Goal: Information Seeking & Learning: Learn about a topic

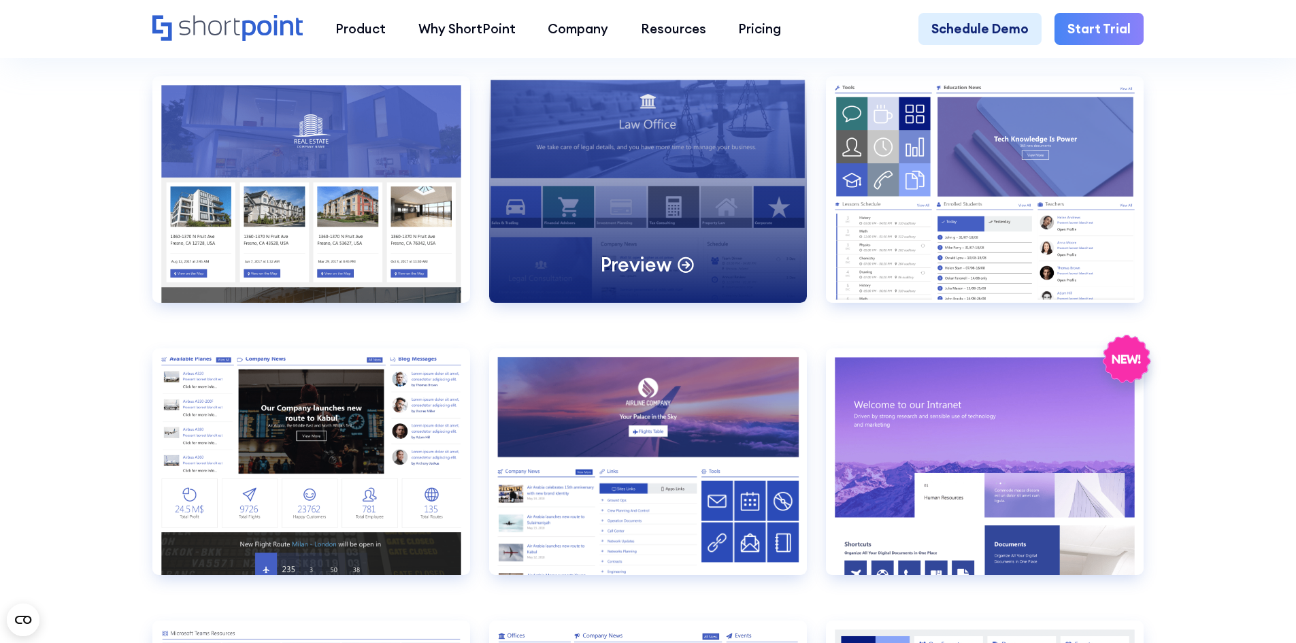
scroll to position [1051, 0]
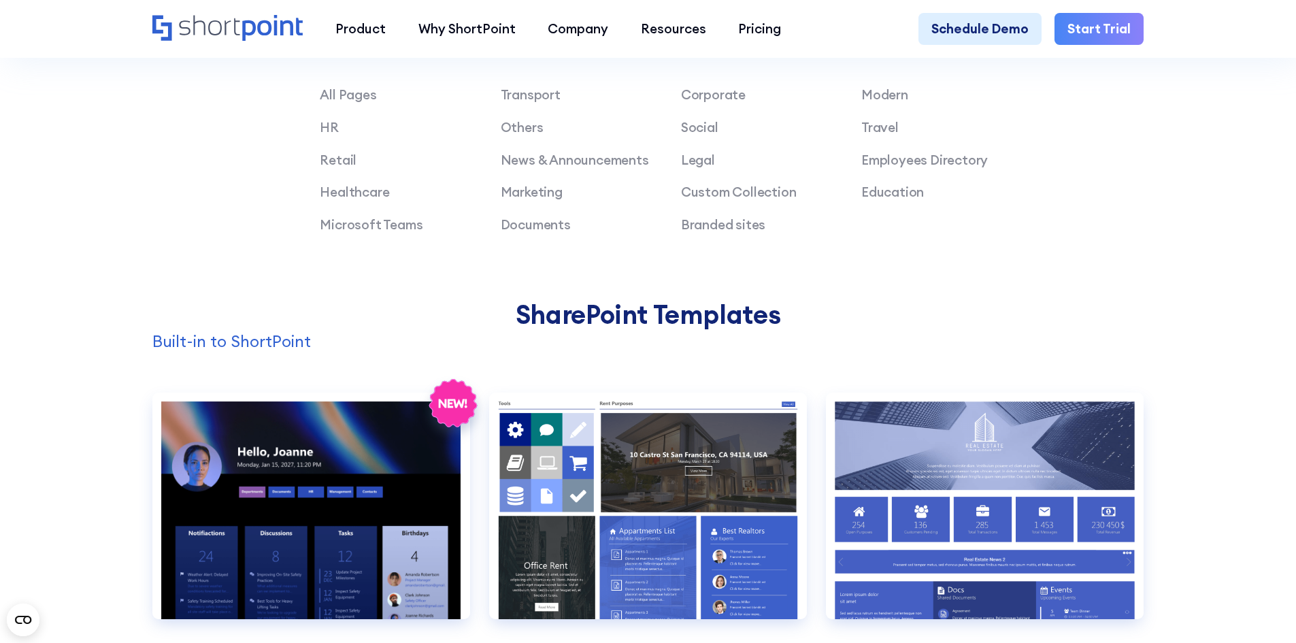
scroll to position [1139, 0]
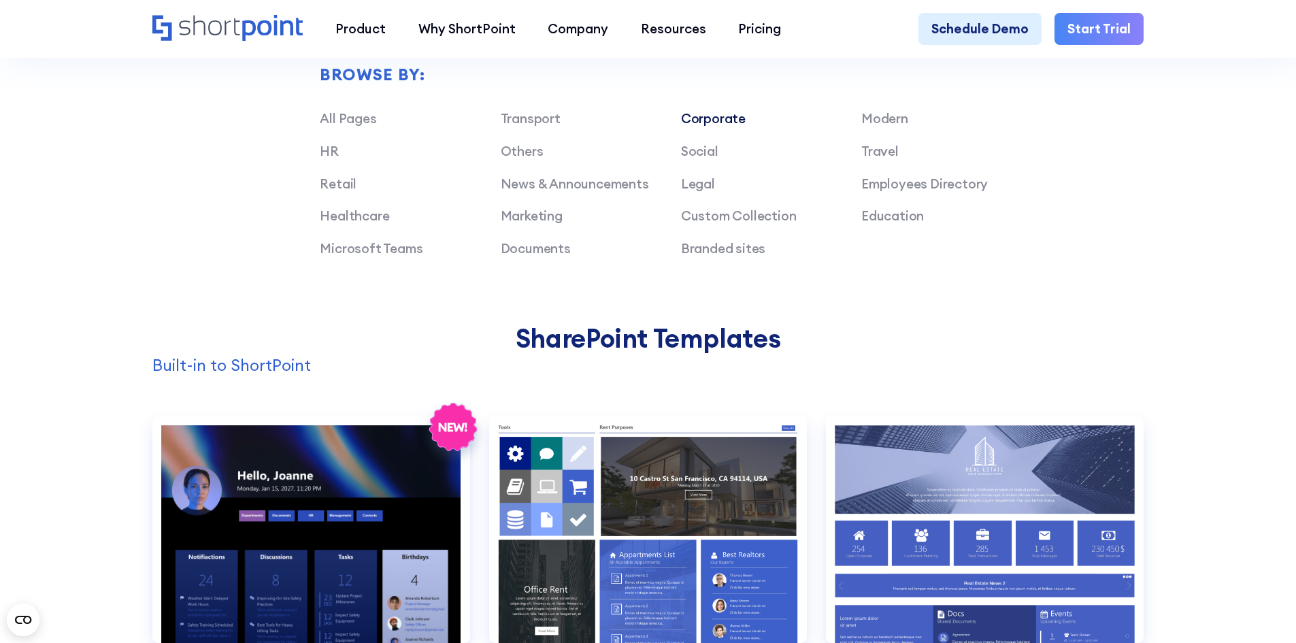
click at [721, 127] on link "Corporate" at bounding box center [713, 118] width 65 height 16
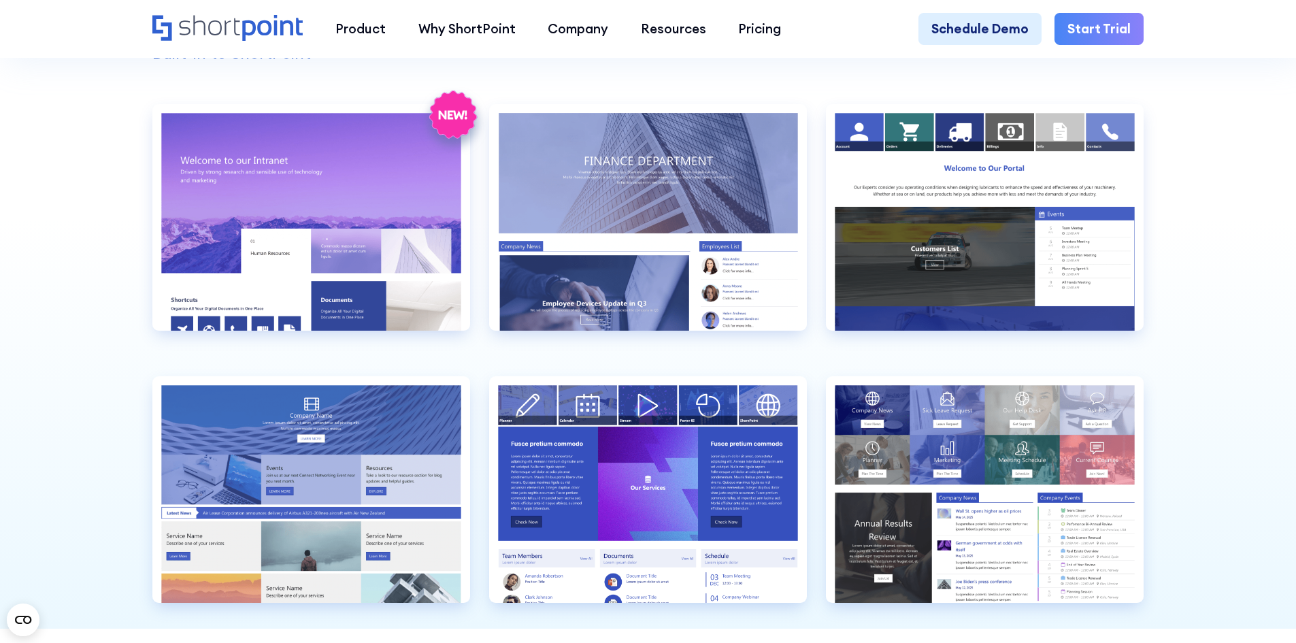
scroll to position [1480, 0]
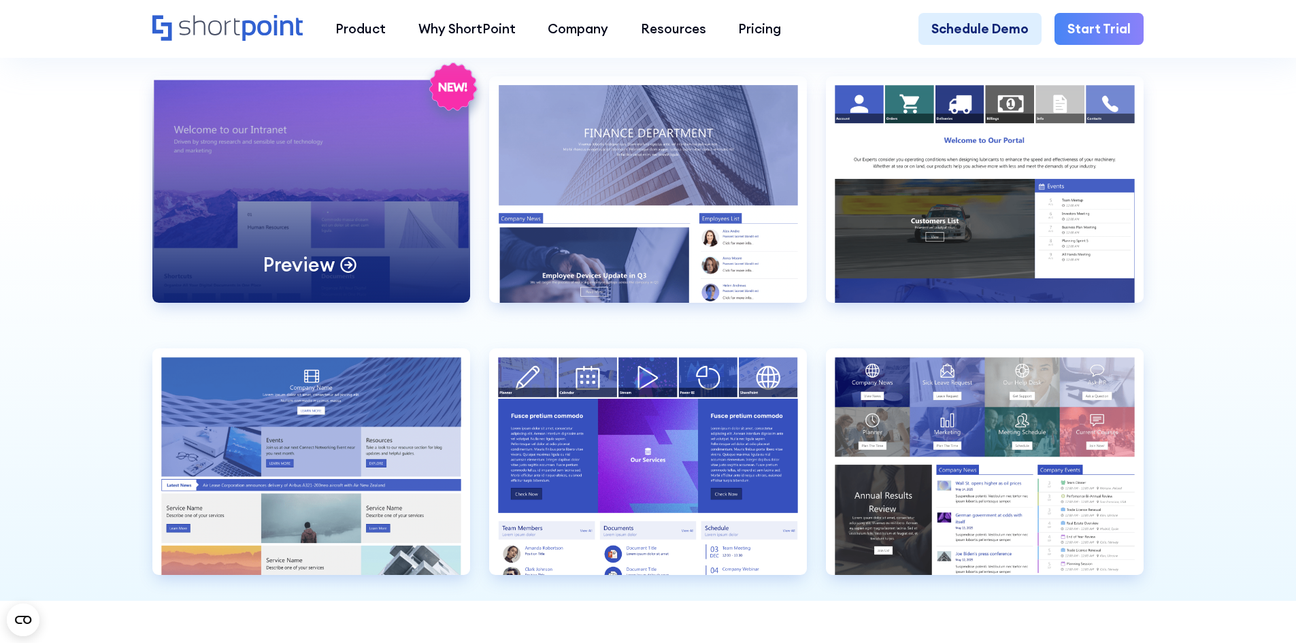
click at [301, 245] on div "Preview" at bounding box center [311, 189] width 318 height 227
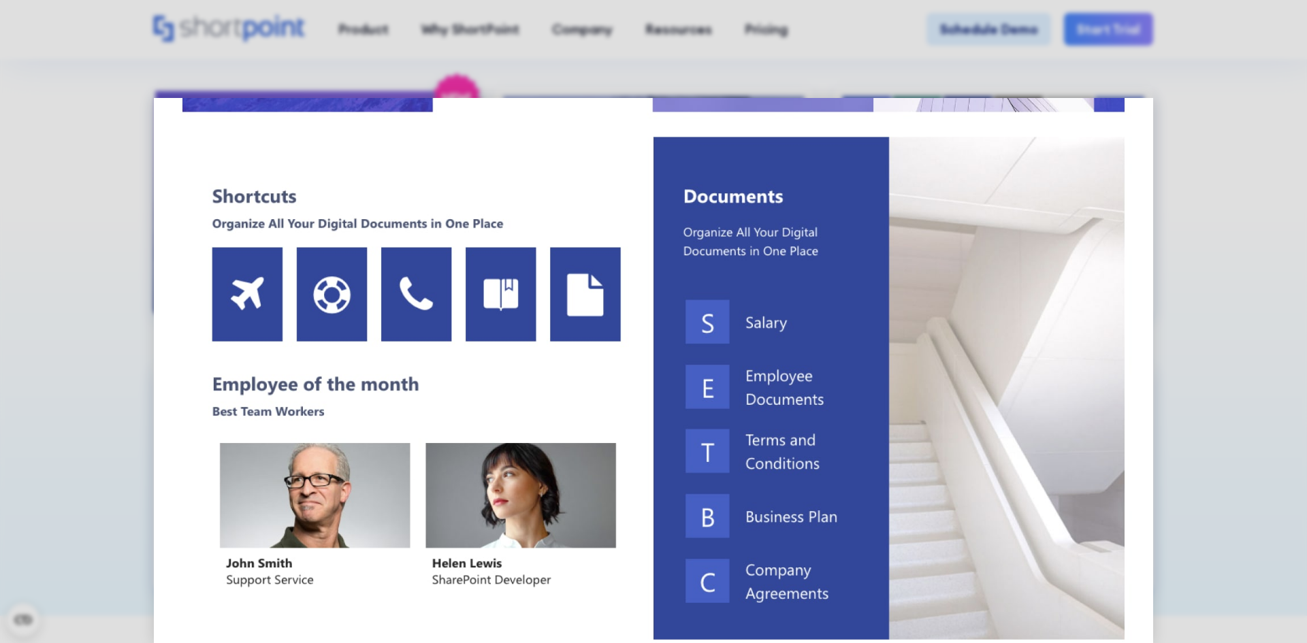
scroll to position [476, 0]
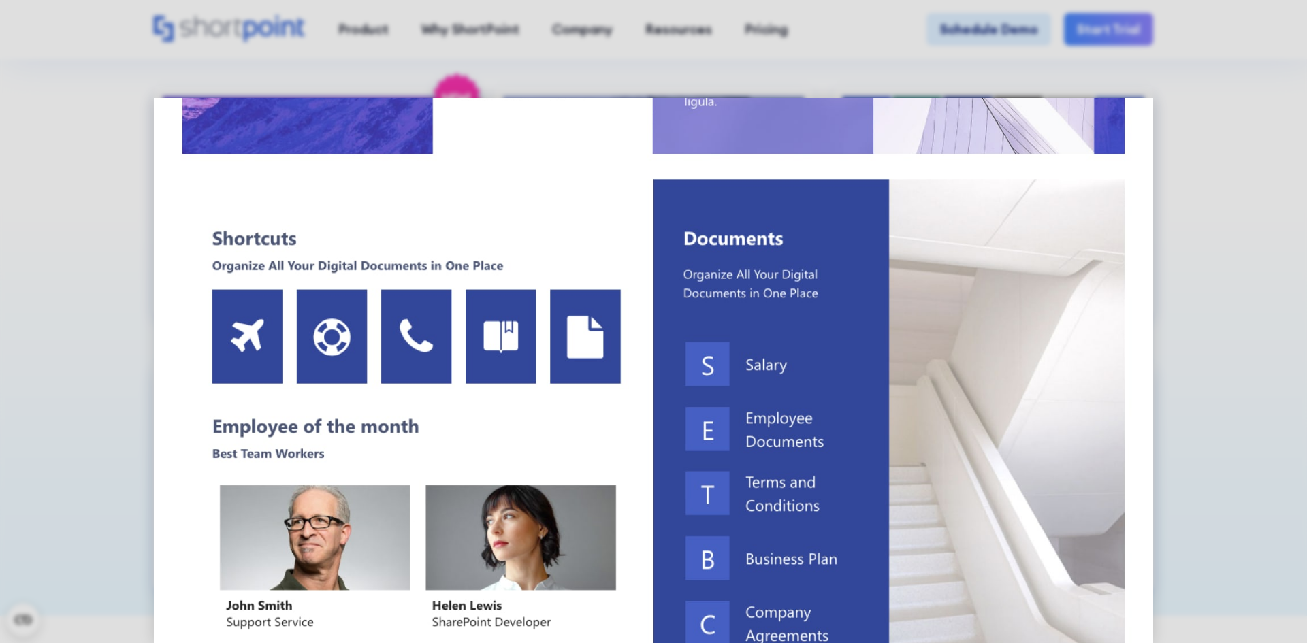
click at [221, 348] on img at bounding box center [654, 603] width 1000 height 1962
click at [324, 330] on img at bounding box center [654, 603] width 1000 height 1962
click at [343, 429] on img at bounding box center [654, 603] width 1000 height 1962
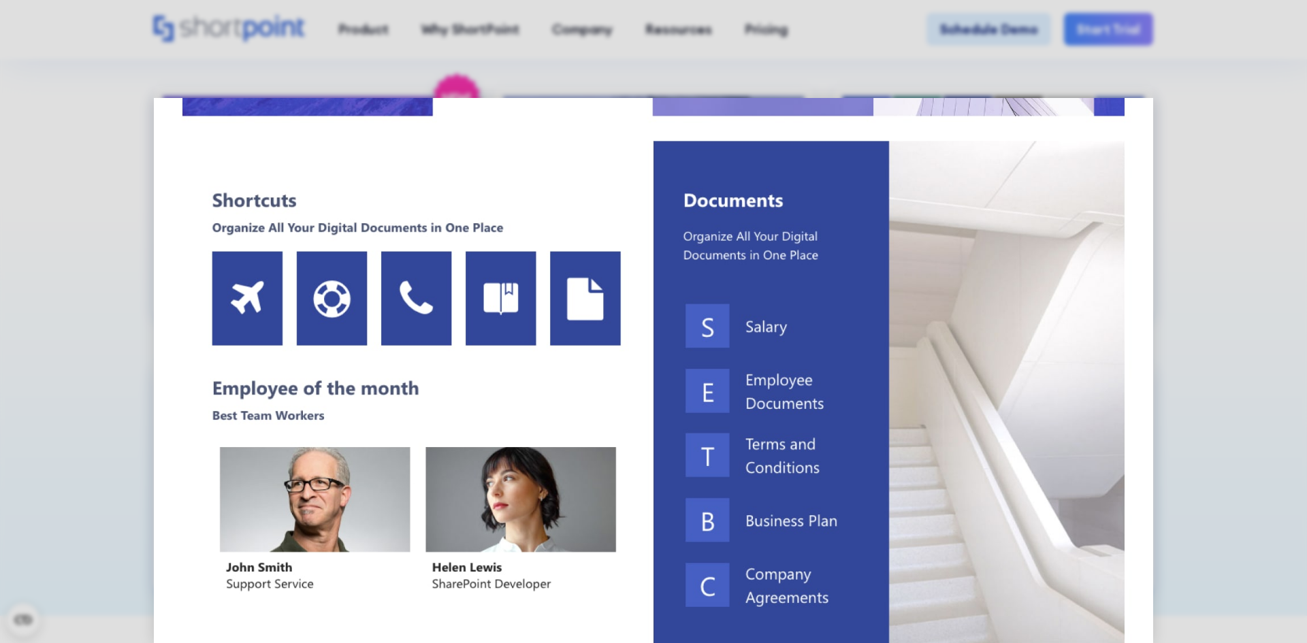
scroll to position [514, 0]
click at [282, 214] on img at bounding box center [654, 565] width 1000 height 1962
click at [364, 222] on img at bounding box center [654, 565] width 1000 height 1962
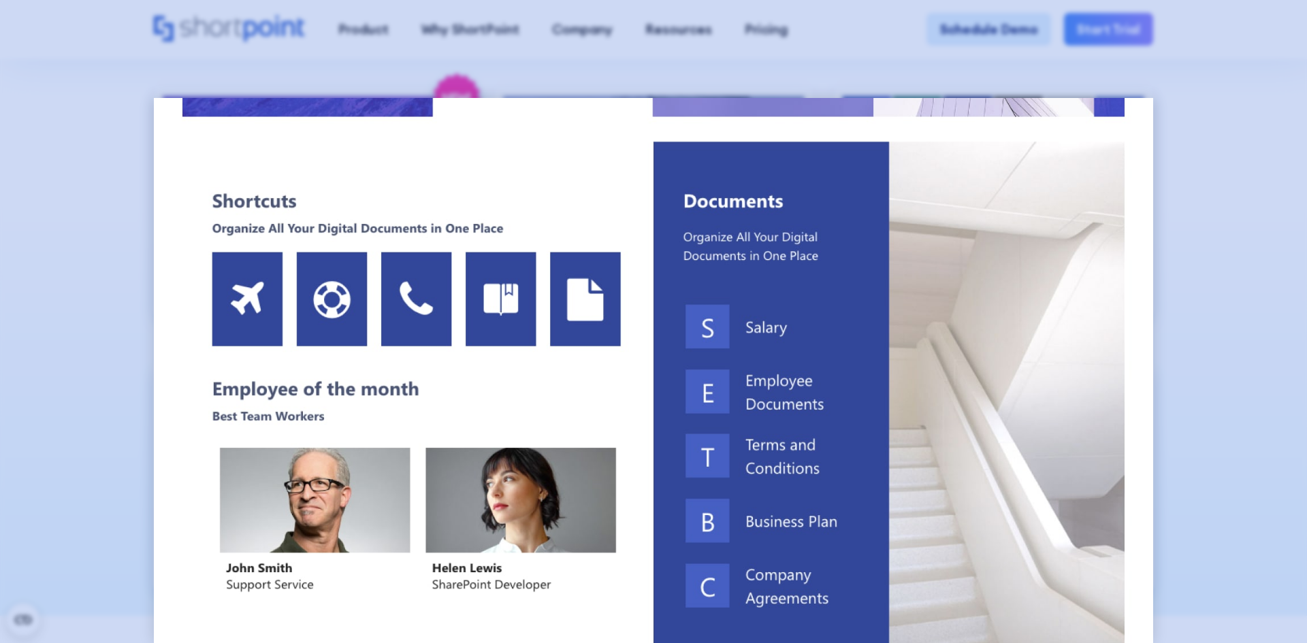
click at [1206, 251] on div at bounding box center [653, 321] width 1307 height 643
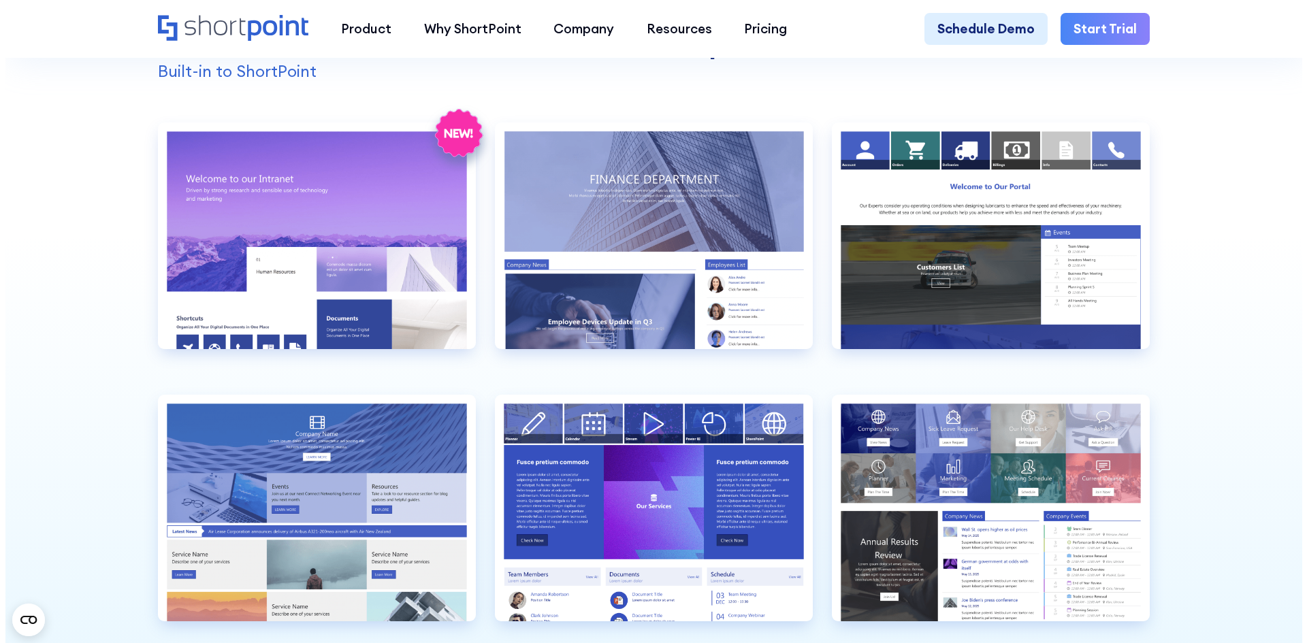
scroll to position [1411, 0]
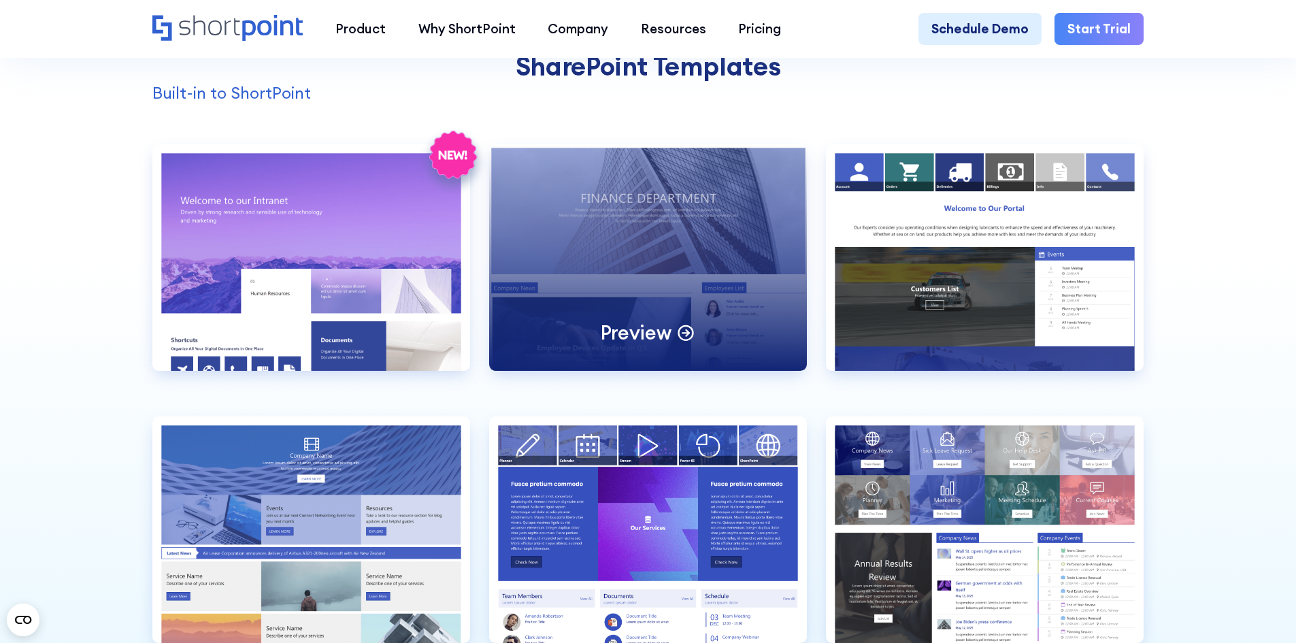
click at [612, 289] on div "Preview" at bounding box center [648, 257] width 318 height 227
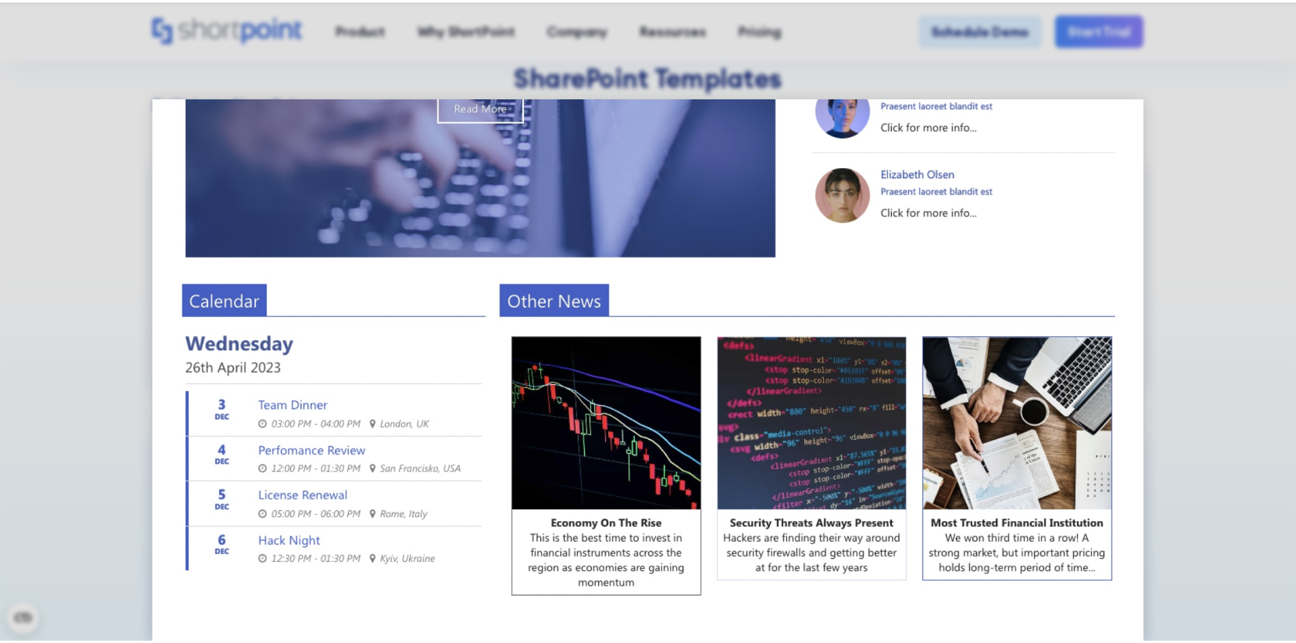
scroll to position [331, 0]
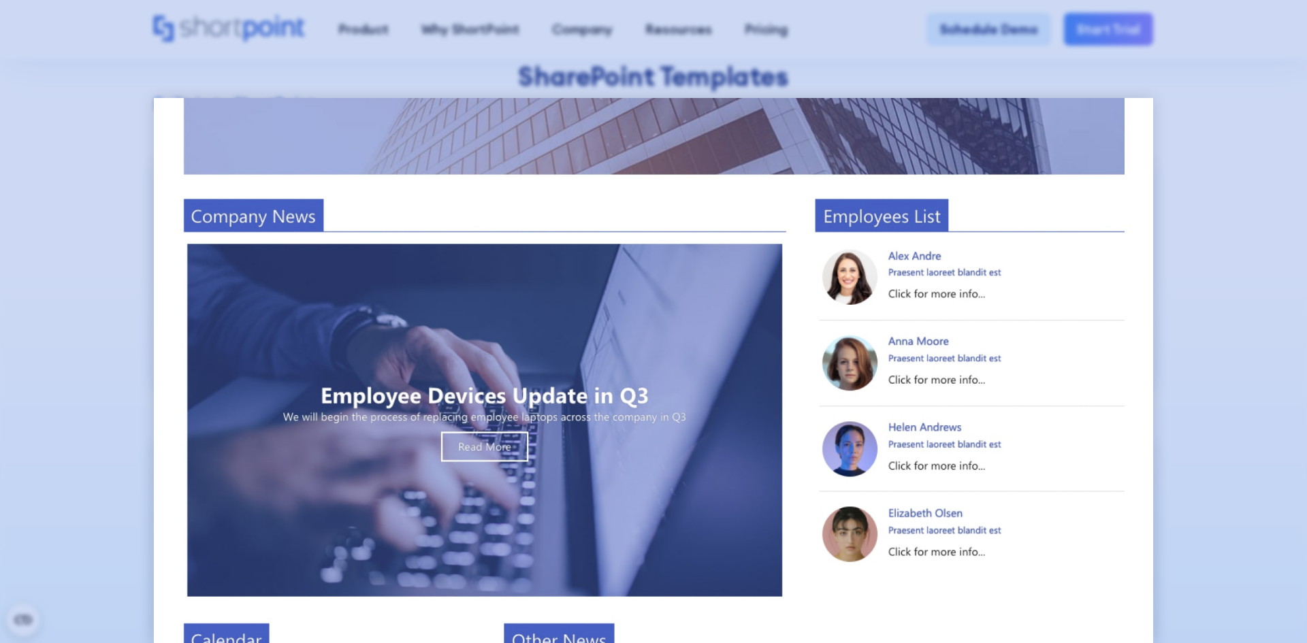
click at [1196, 194] on div at bounding box center [653, 321] width 1307 height 643
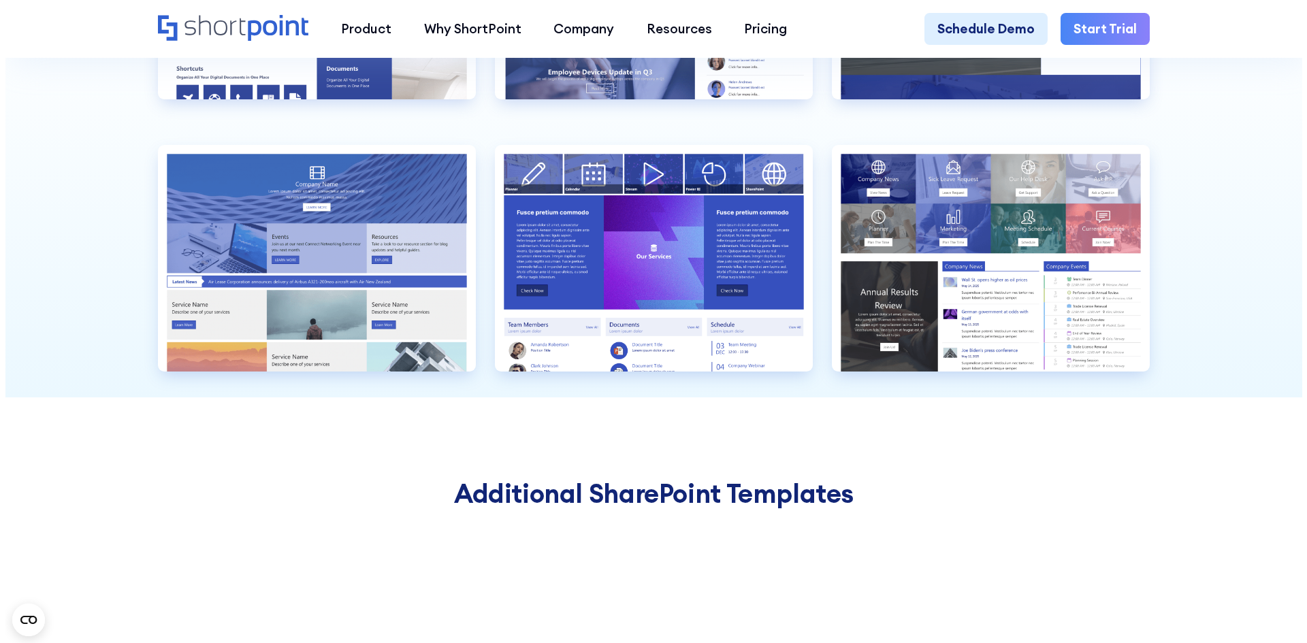
scroll to position [1684, 0]
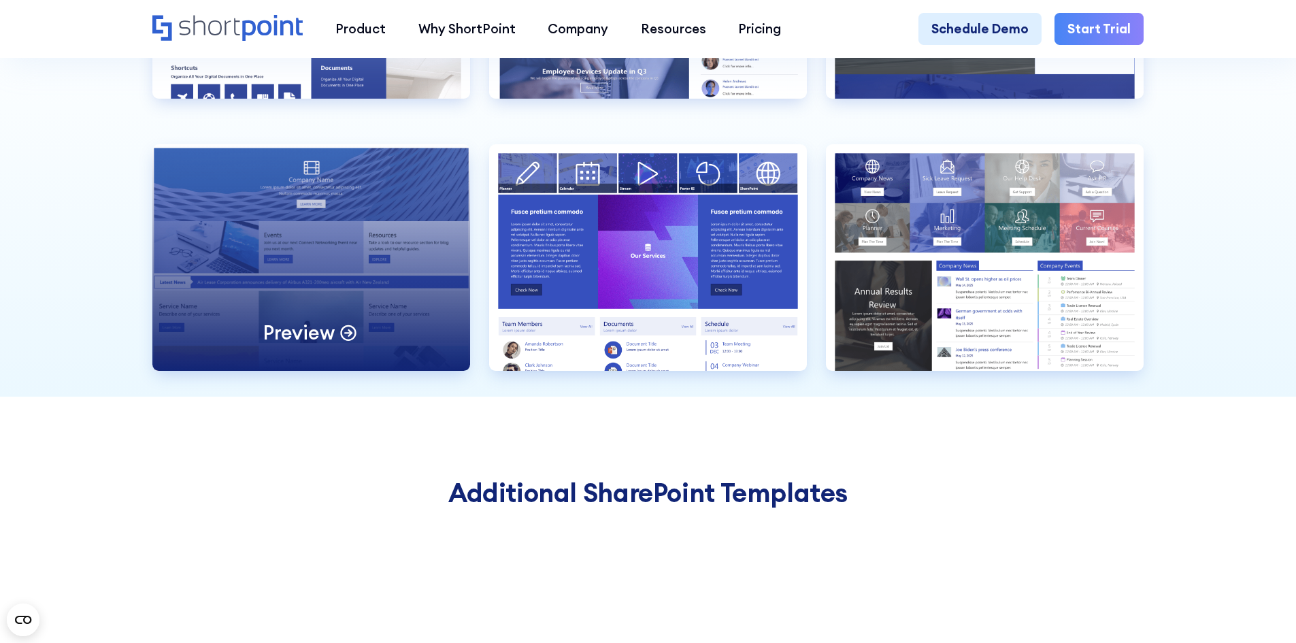
click at [310, 264] on div "Preview" at bounding box center [311, 257] width 318 height 227
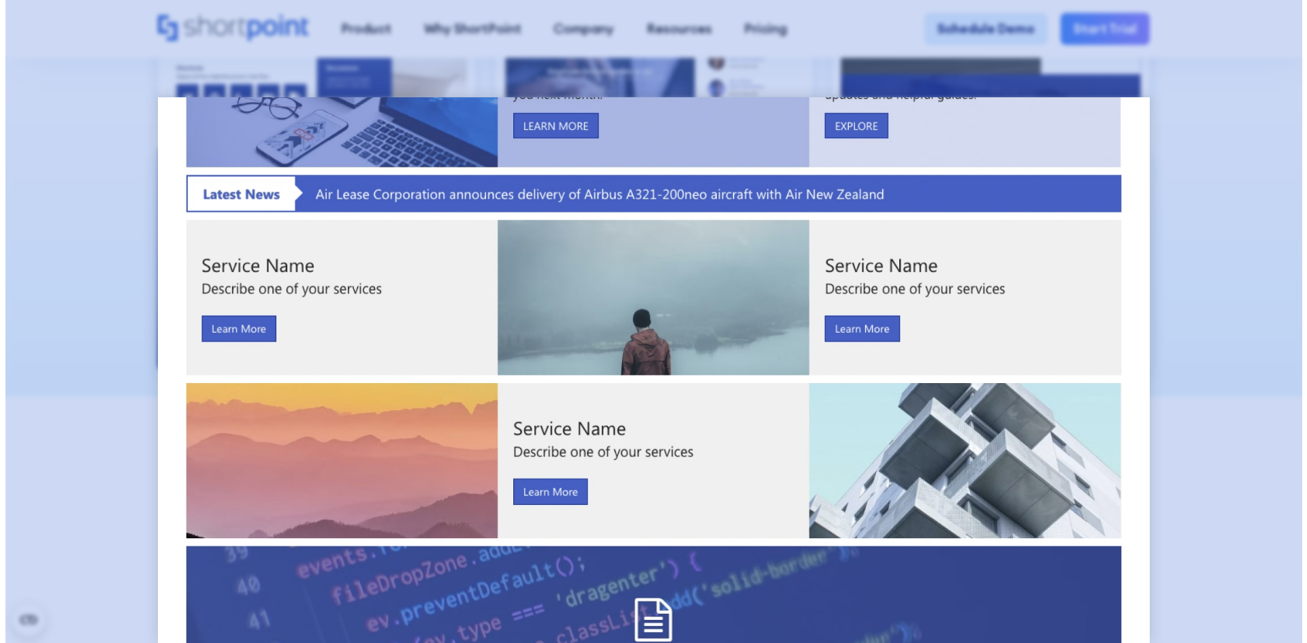
scroll to position [0, 0]
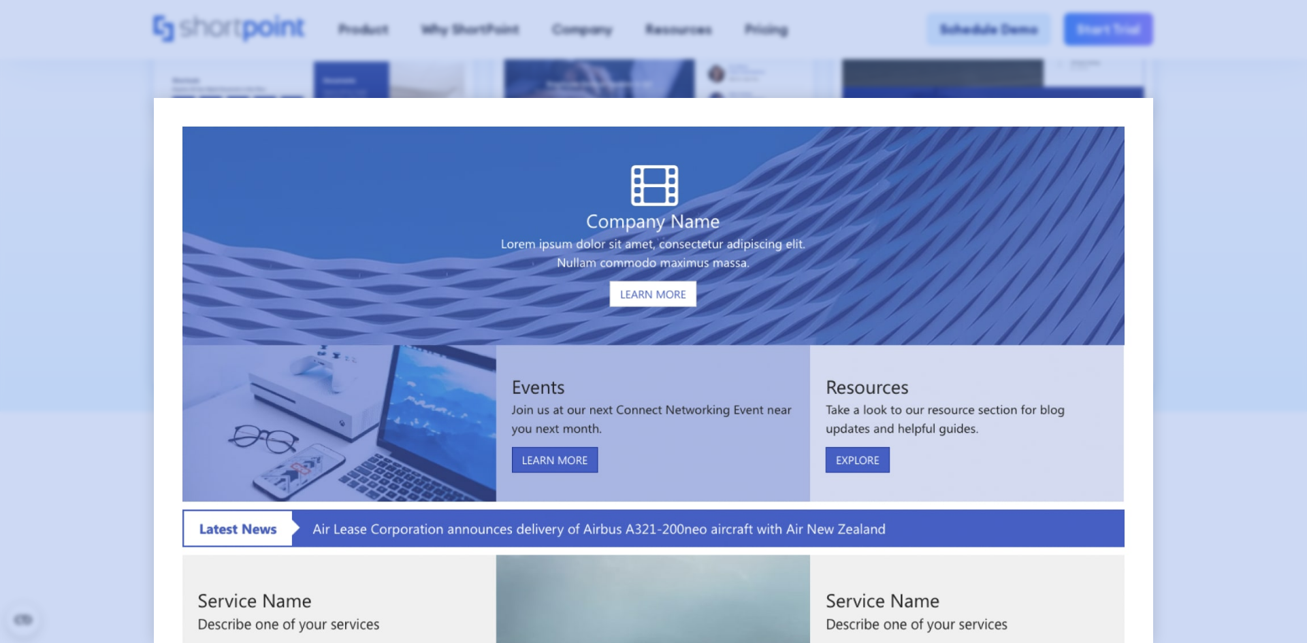
click at [1179, 310] on div at bounding box center [653, 321] width 1307 height 643
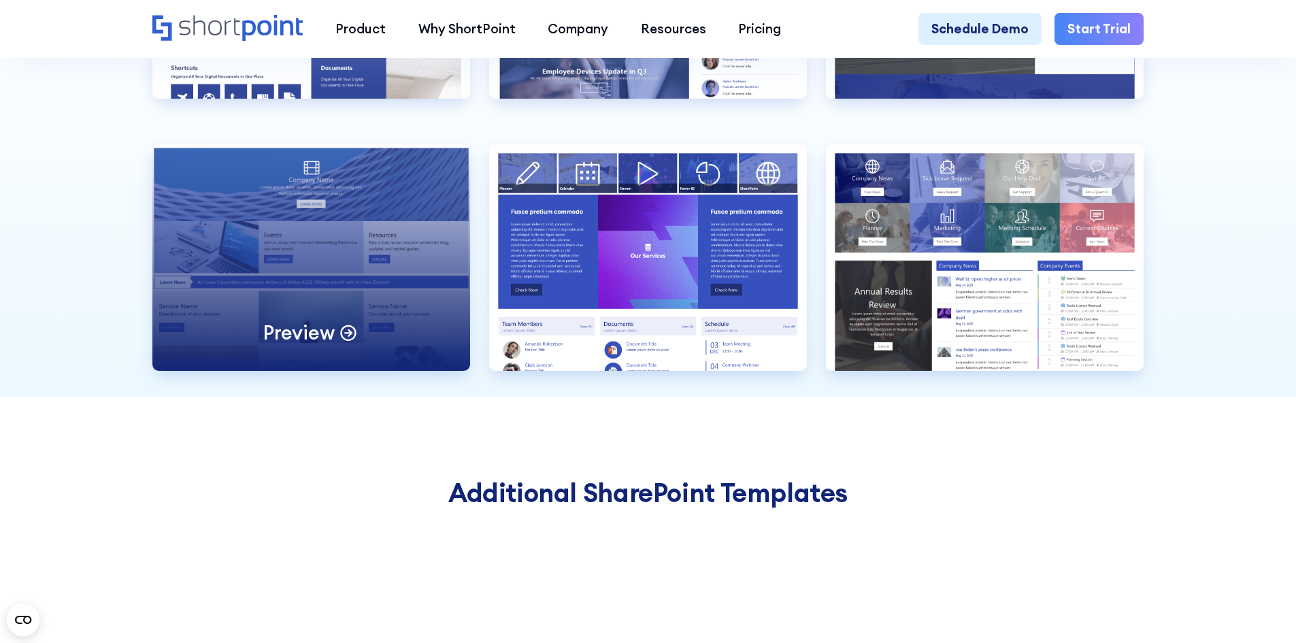
click at [393, 273] on div "Preview" at bounding box center [311, 257] width 318 height 227
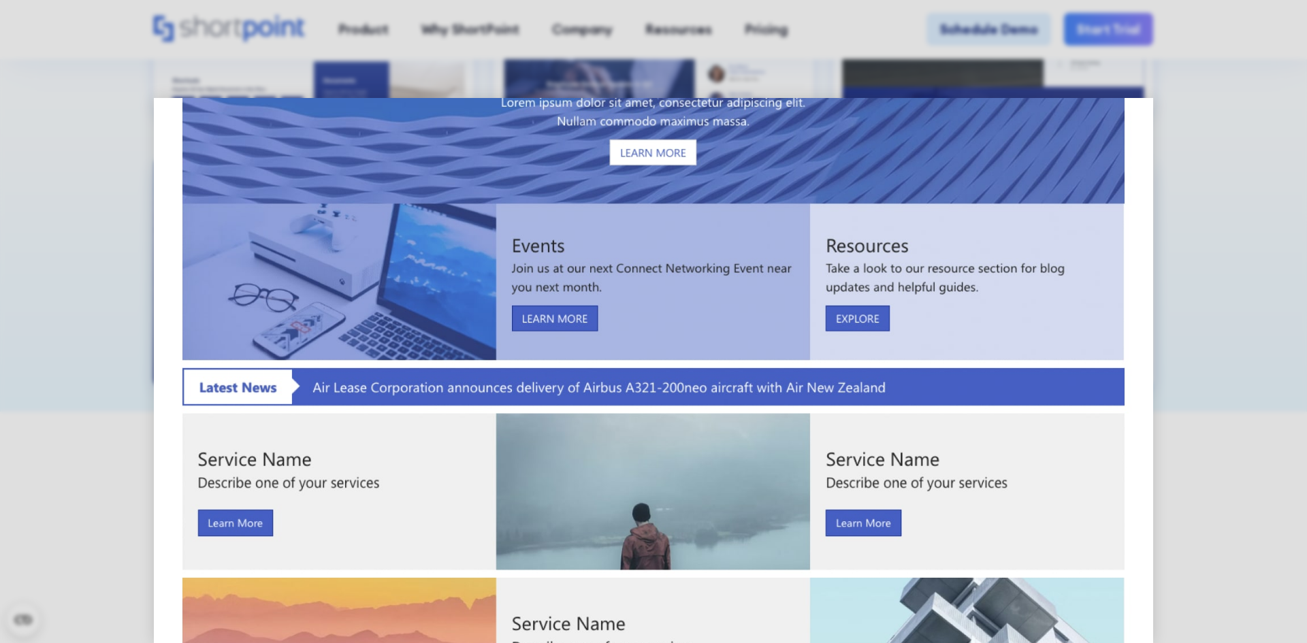
scroll to position [196, 0]
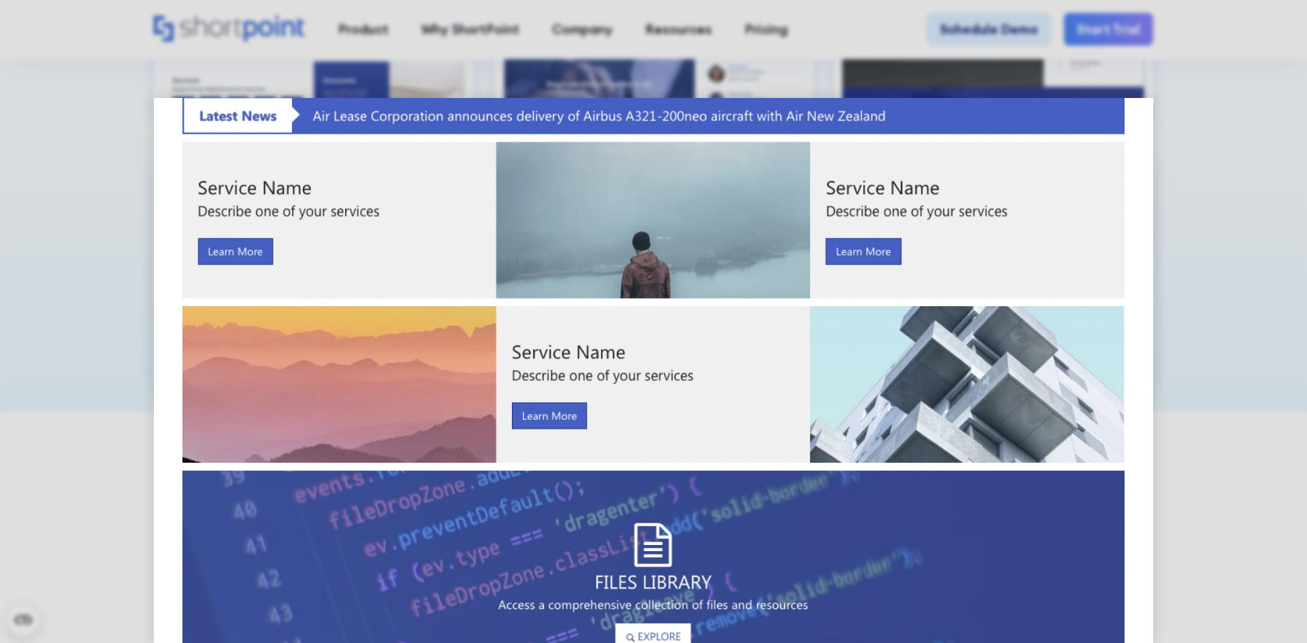
scroll to position [188, 0]
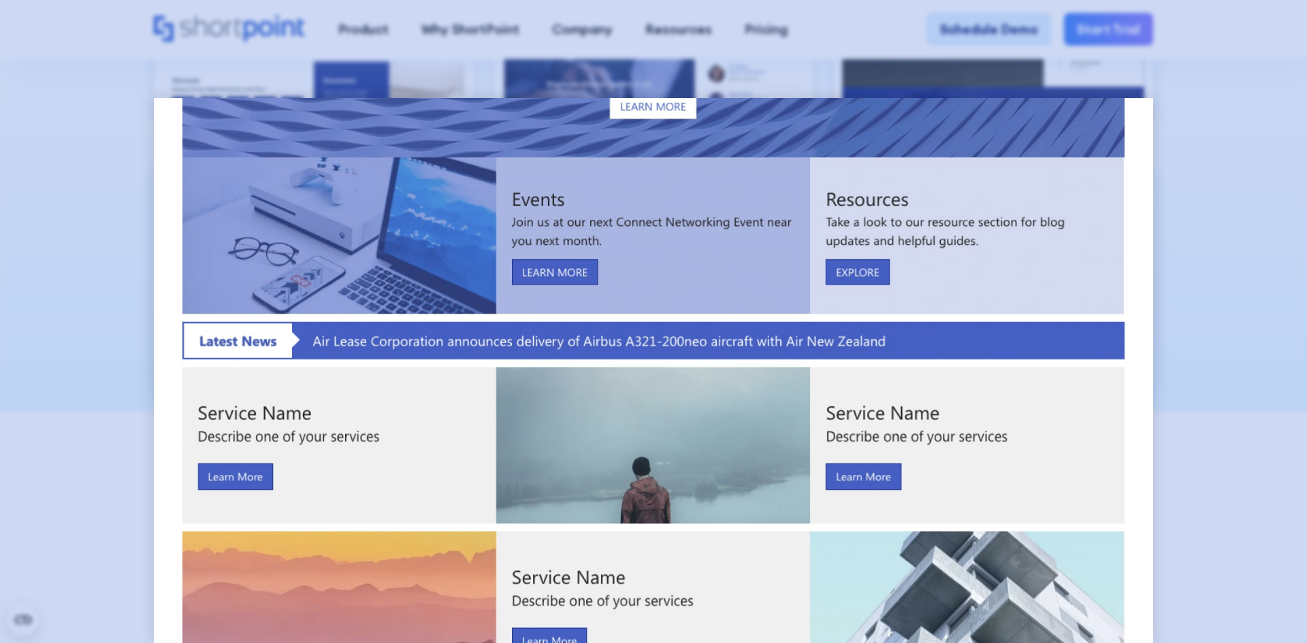
click at [1198, 180] on div at bounding box center [653, 321] width 1307 height 643
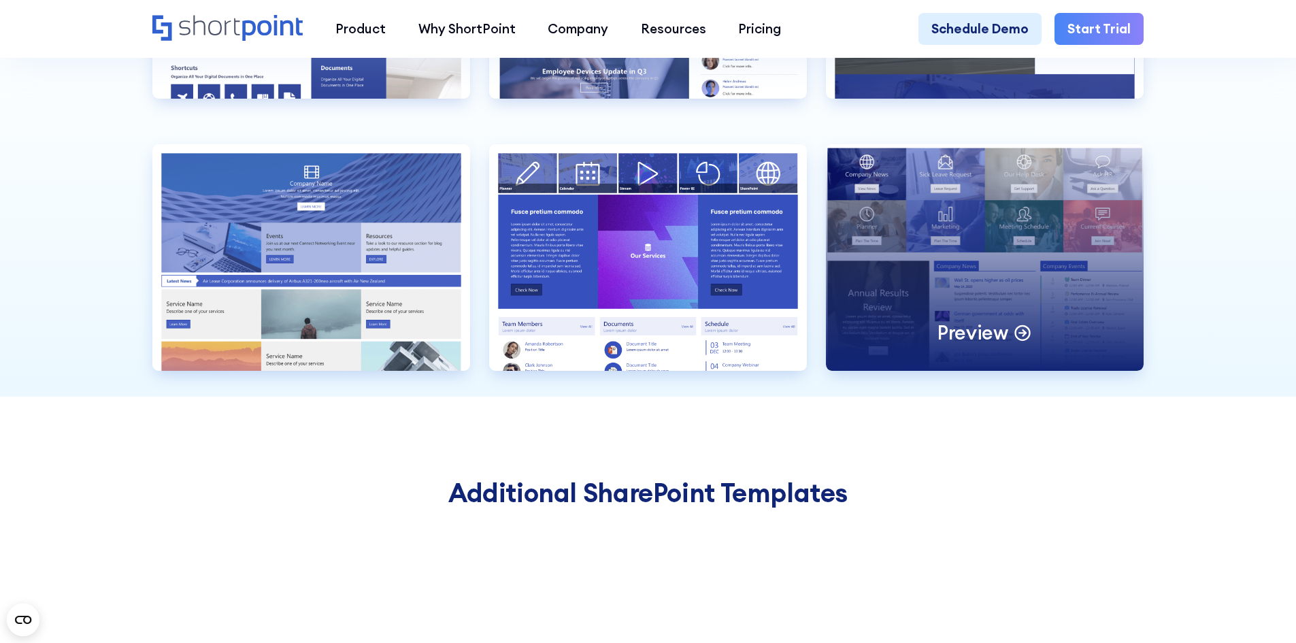
click at [1075, 284] on div "Preview" at bounding box center [985, 257] width 318 height 227
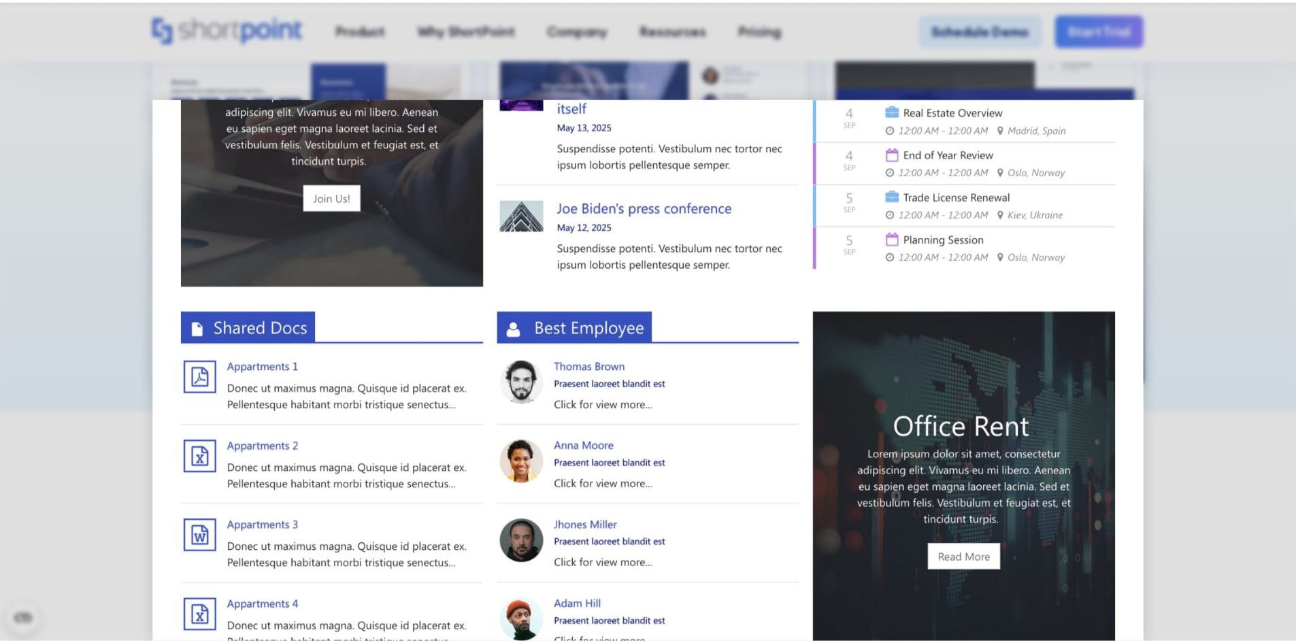
scroll to position [544, 0]
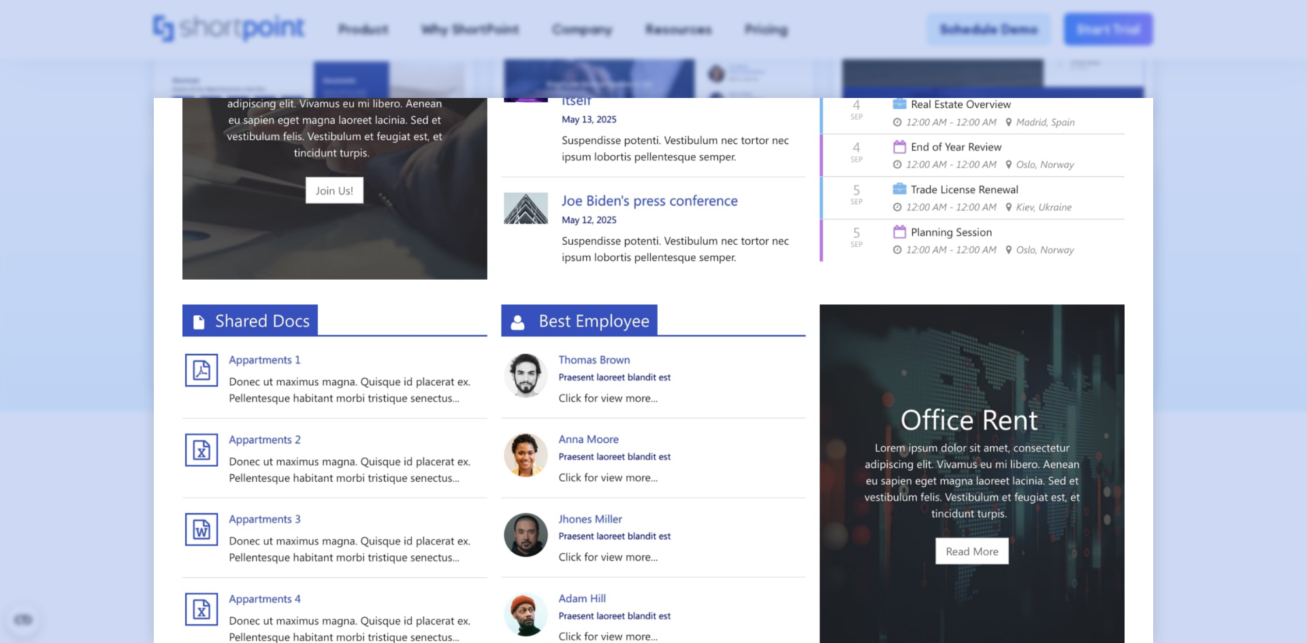
click at [1222, 314] on div at bounding box center [653, 321] width 1307 height 643
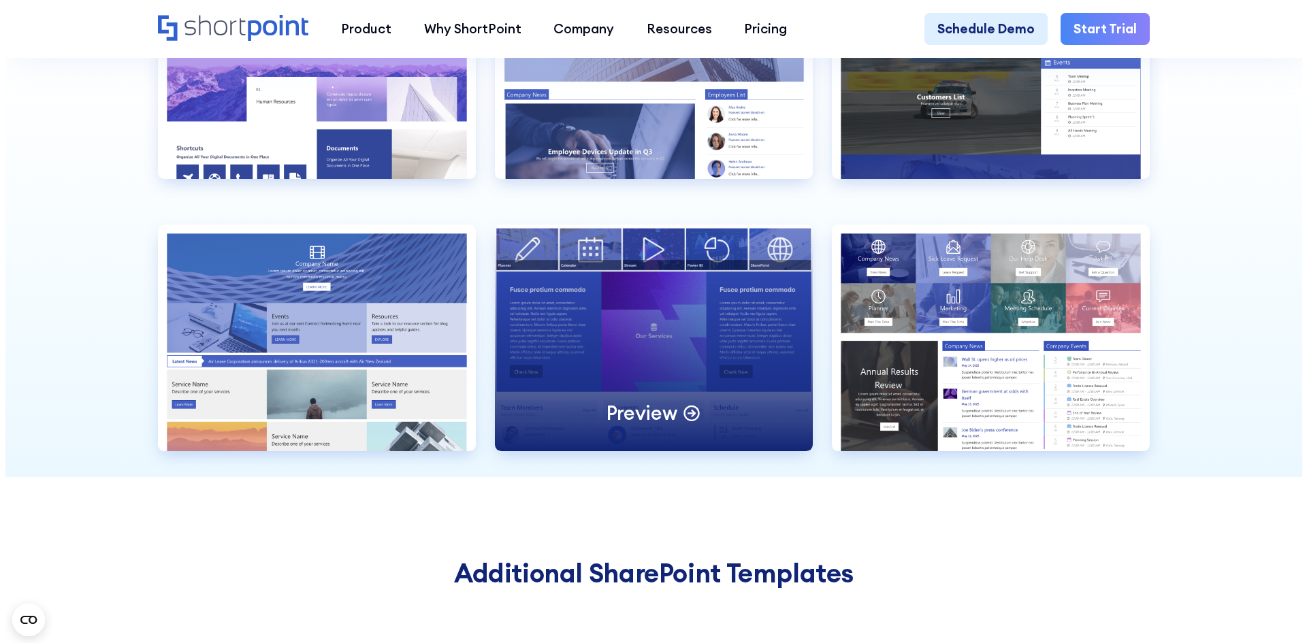
scroll to position [1480, 0]
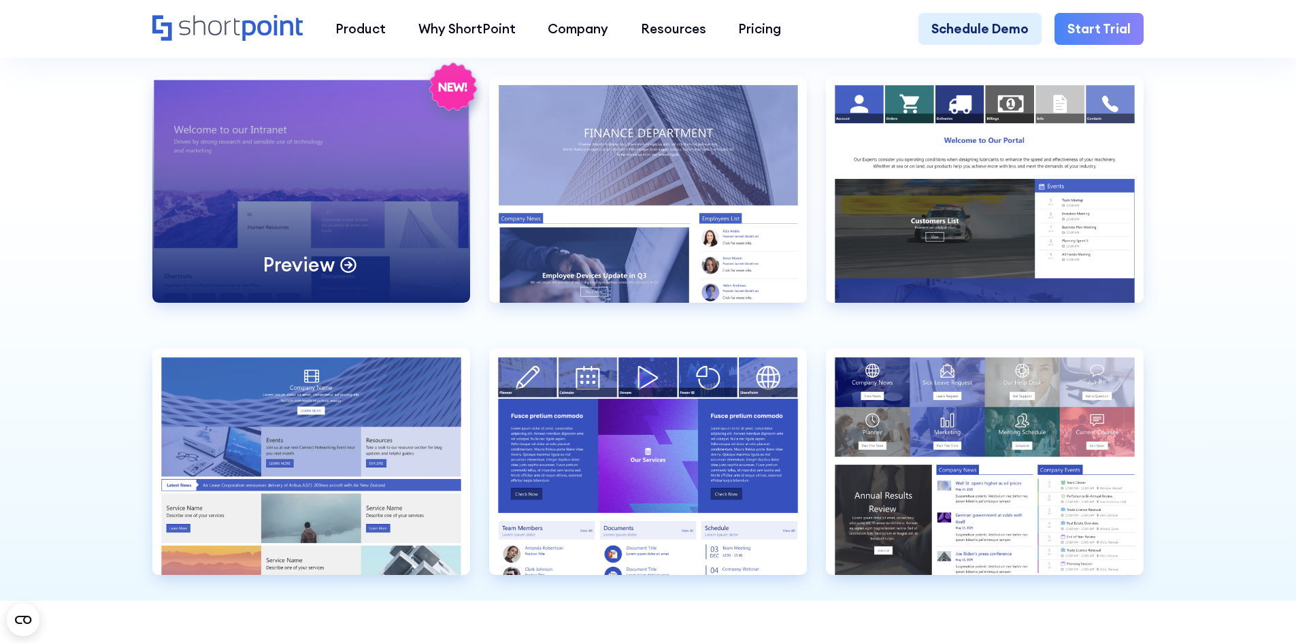
click at [350, 197] on div "Preview" at bounding box center [311, 189] width 318 height 227
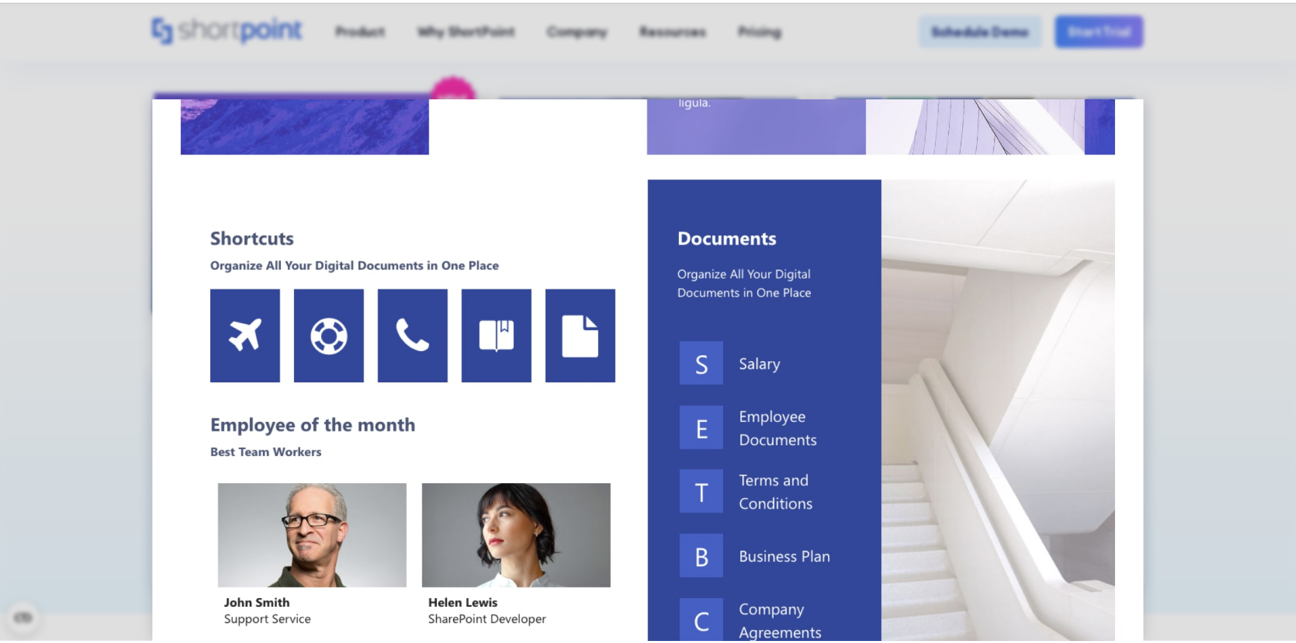
scroll to position [514, 0]
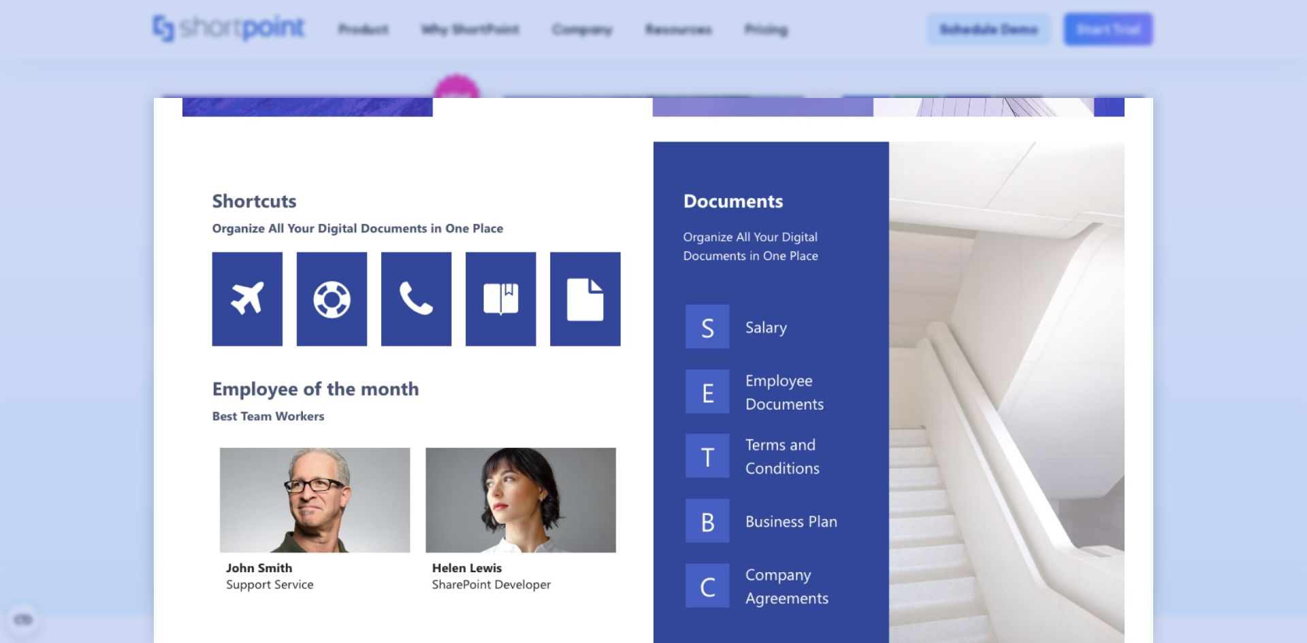
click at [1212, 280] on div at bounding box center [653, 321] width 1307 height 643
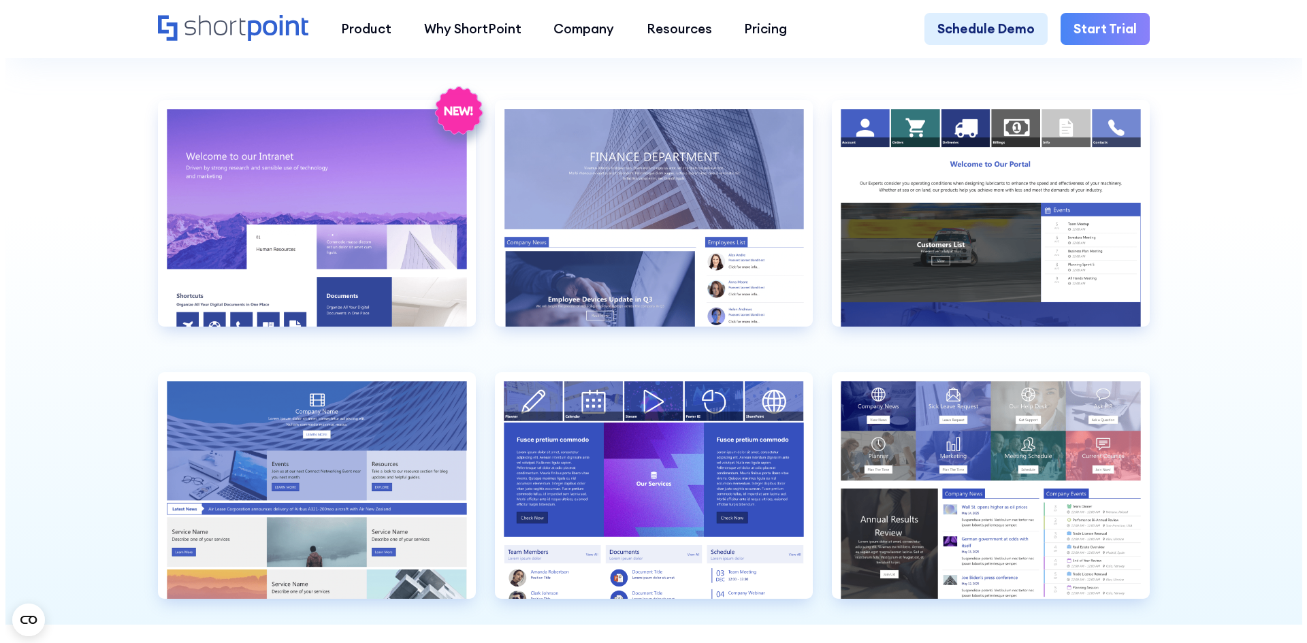
scroll to position [1480, 0]
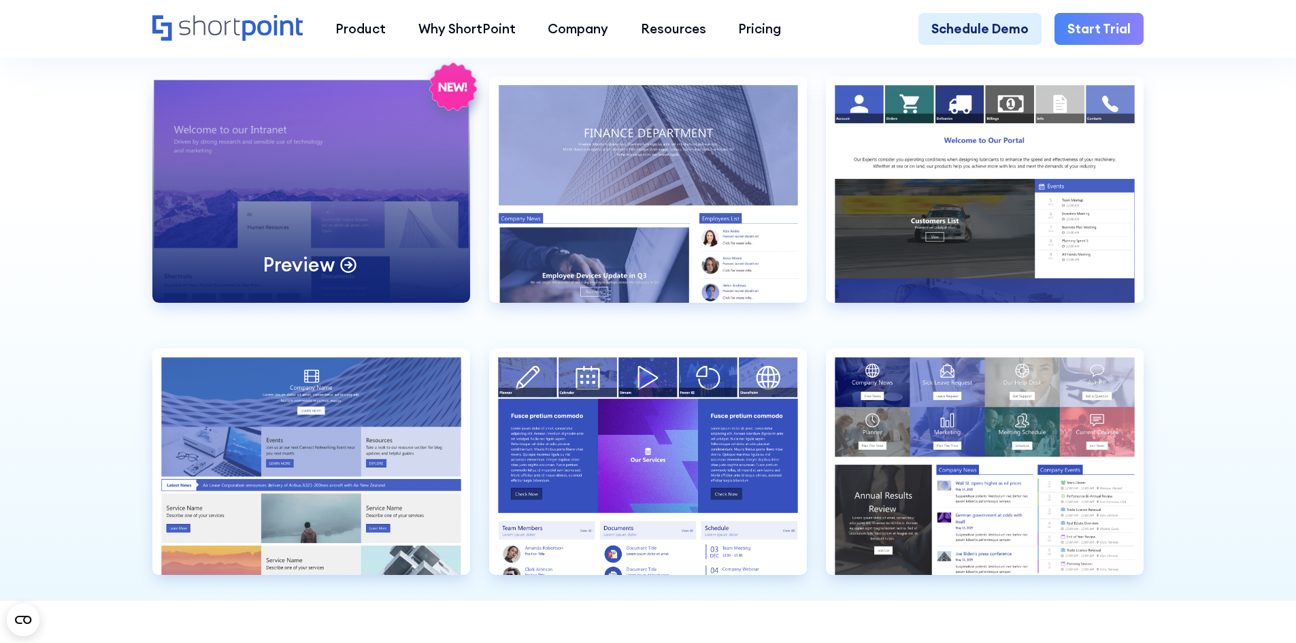
click at [370, 238] on div "Preview" at bounding box center [311, 189] width 318 height 227
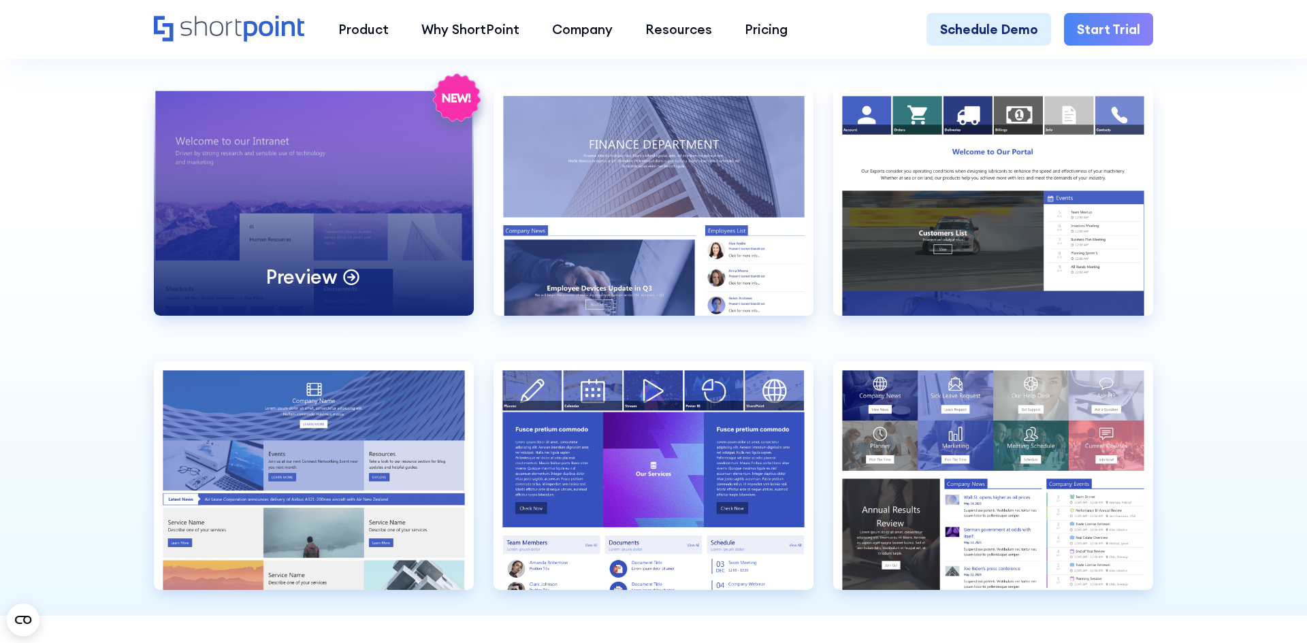
scroll to position [0, 0]
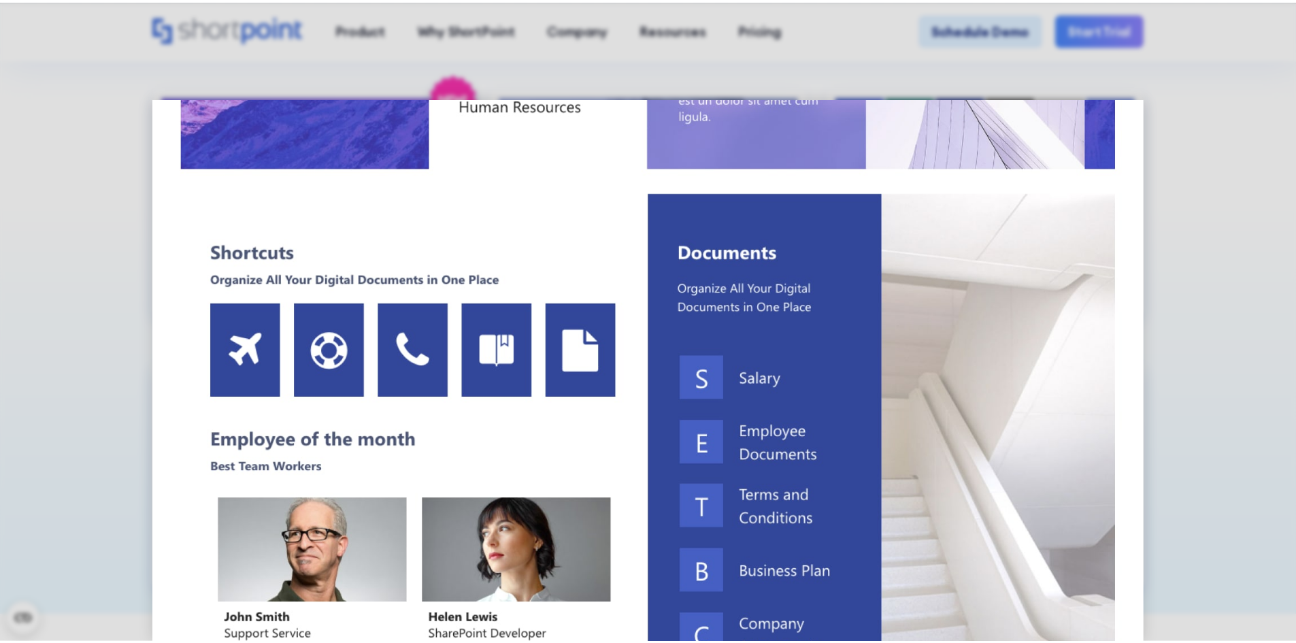
scroll to position [476, 0]
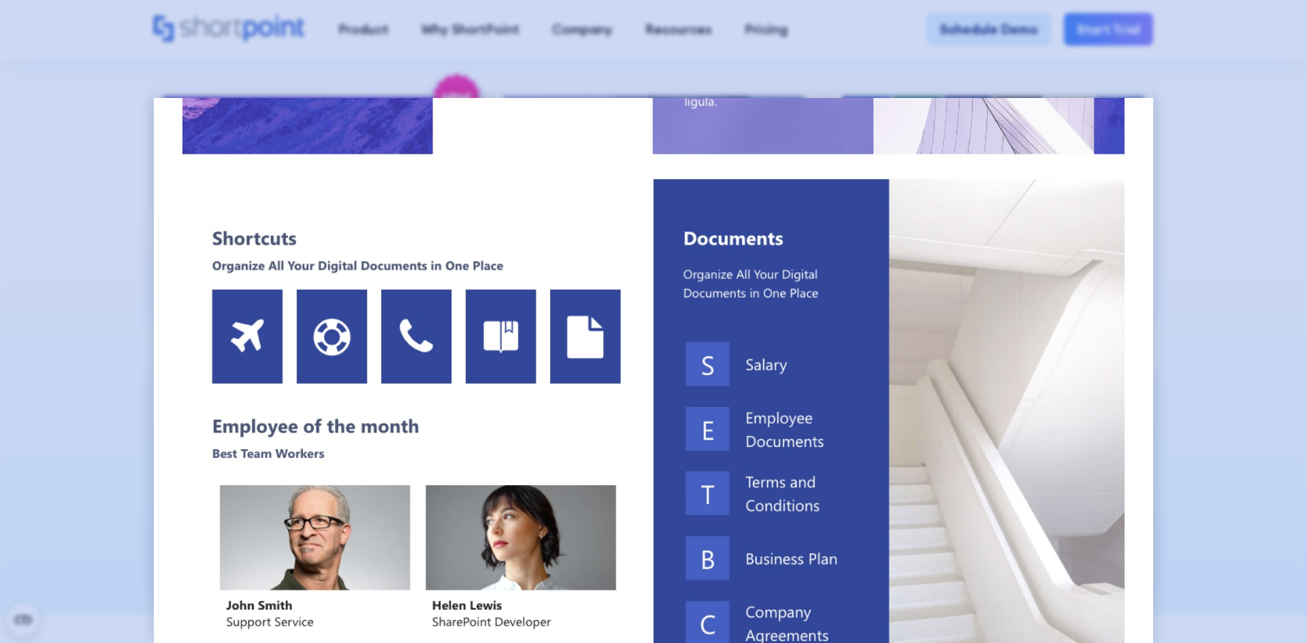
click at [1191, 259] on div at bounding box center [653, 321] width 1307 height 643
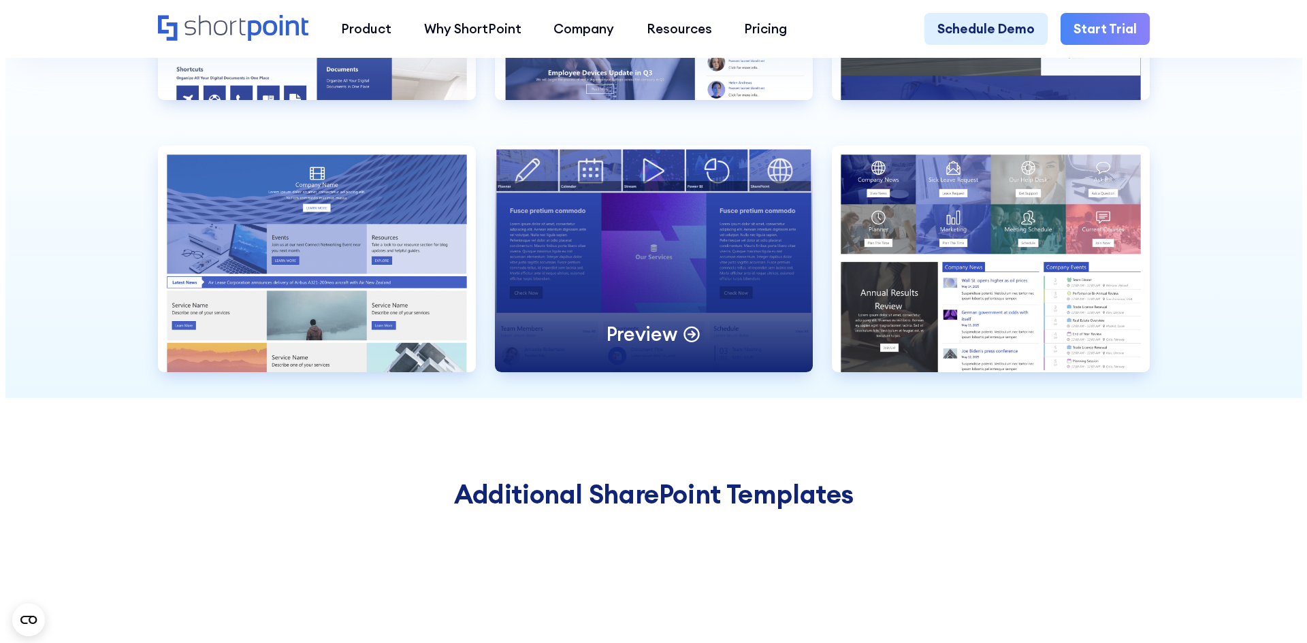
scroll to position [1616, 0]
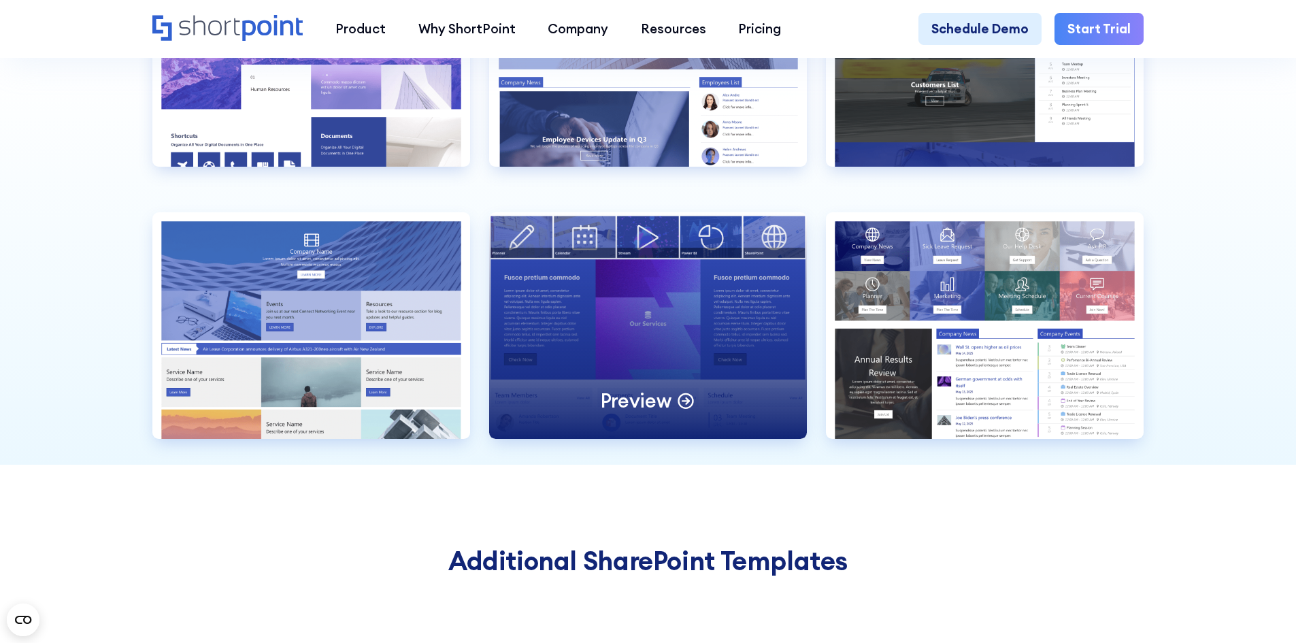
click at [725, 308] on div "Preview" at bounding box center [648, 325] width 318 height 227
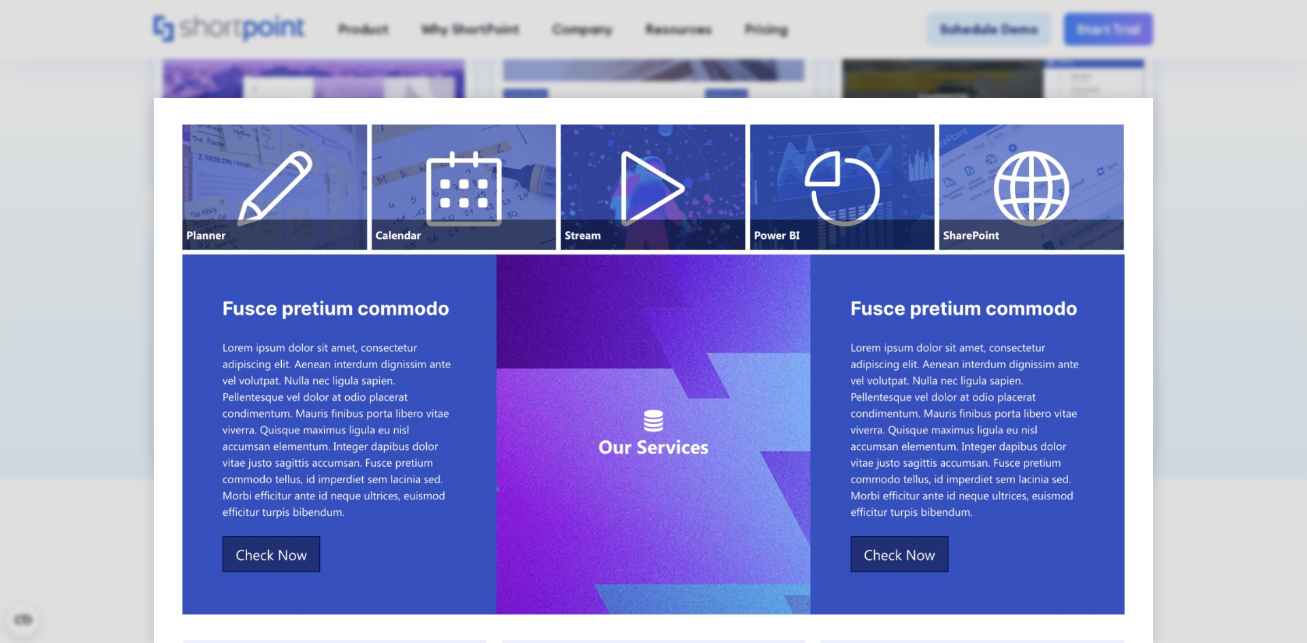
scroll to position [0, 0]
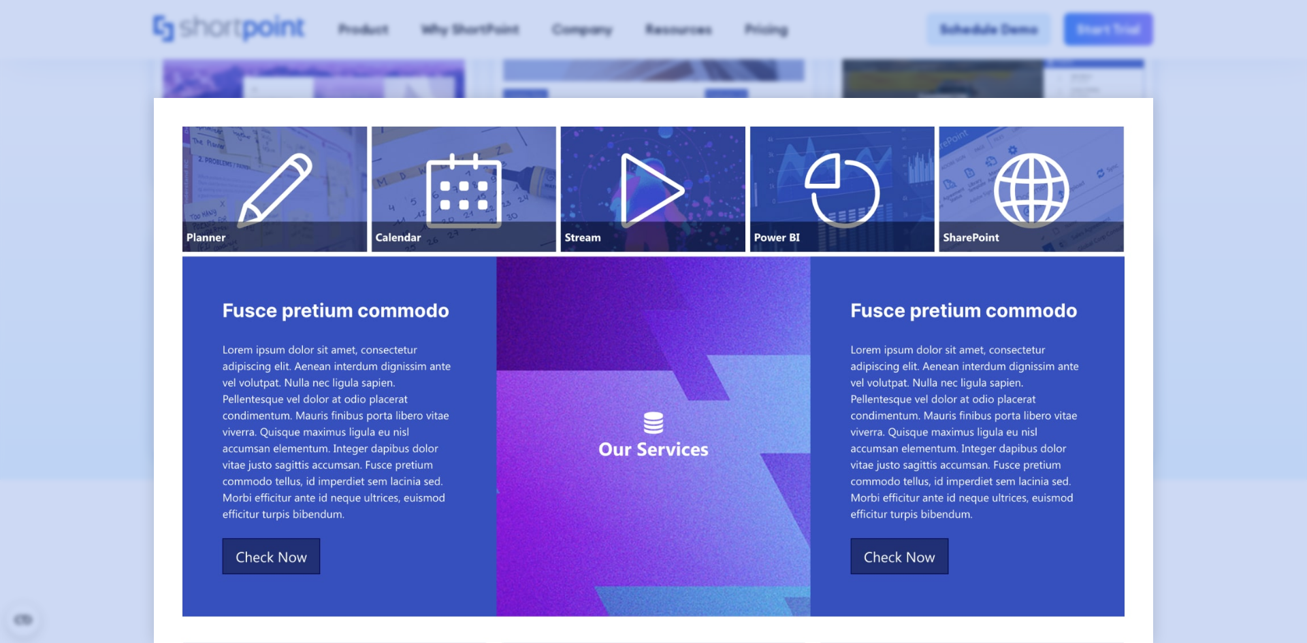
click at [1296, 140] on div at bounding box center [653, 321] width 1307 height 643
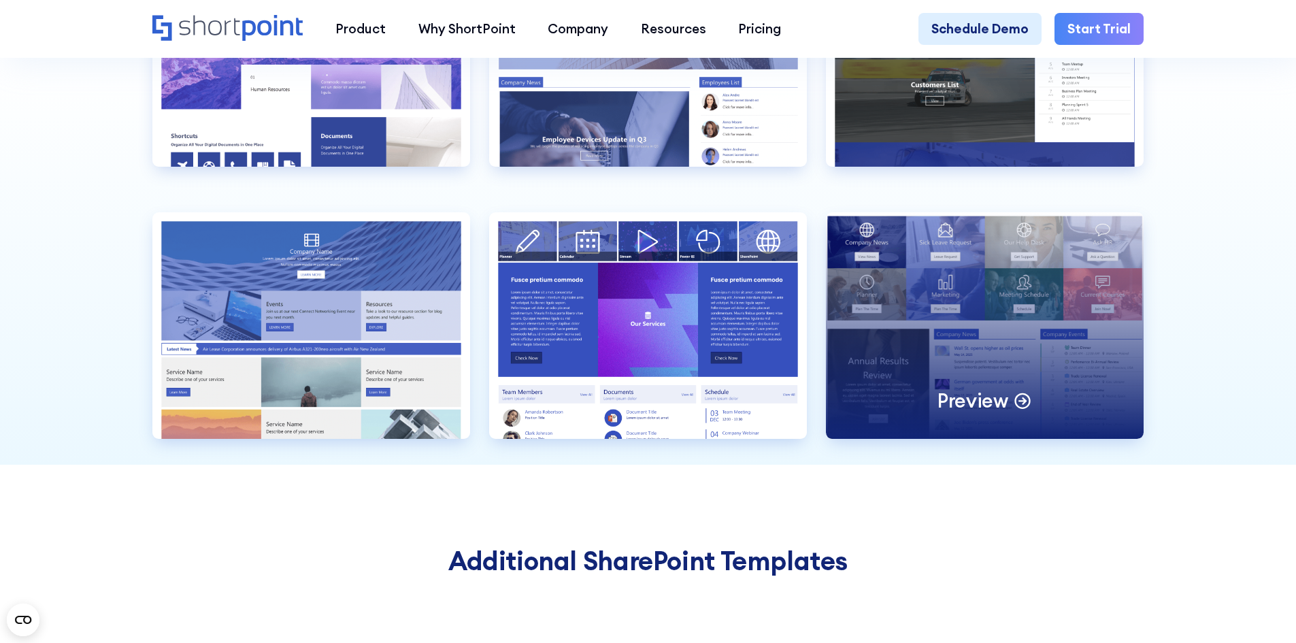
click at [1045, 321] on div "Preview" at bounding box center [985, 325] width 318 height 227
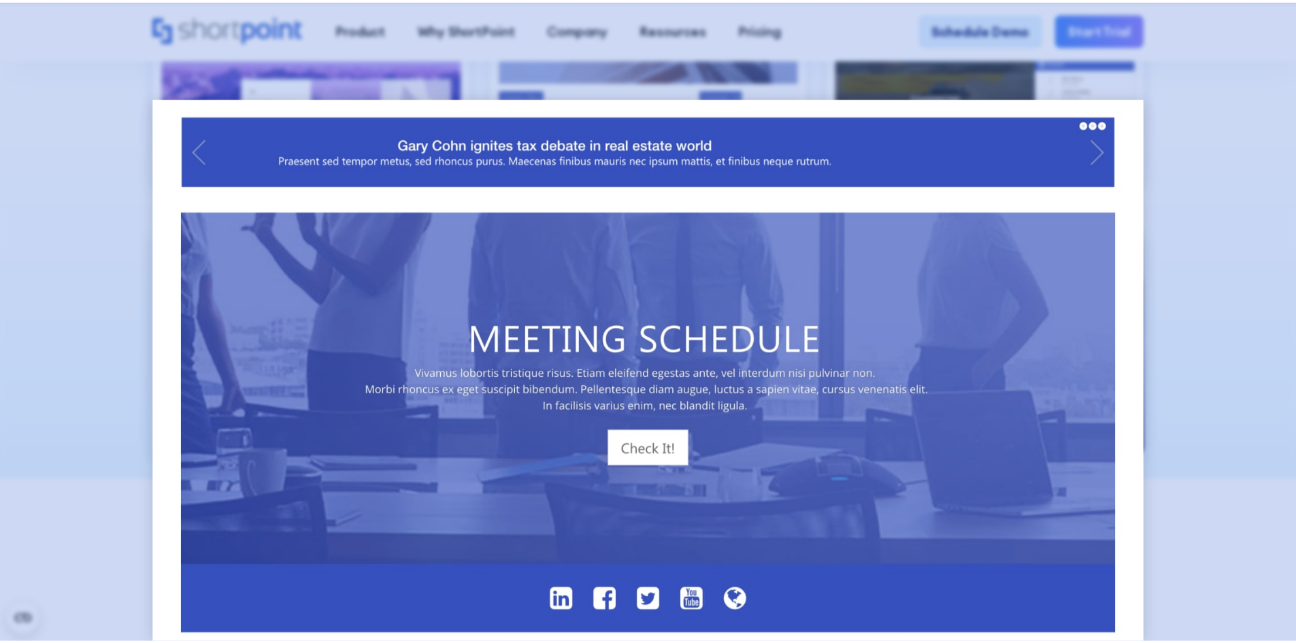
scroll to position [1121, 0]
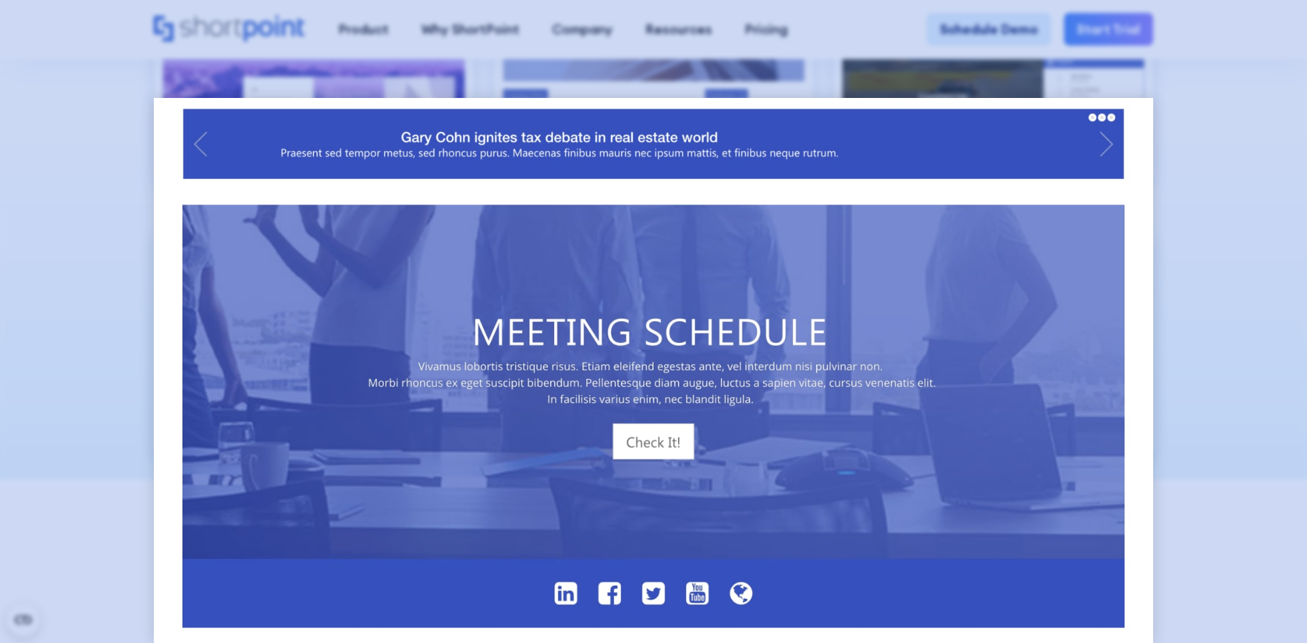
click at [1276, 324] on div at bounding box center [653, 321] width 1307 height 643
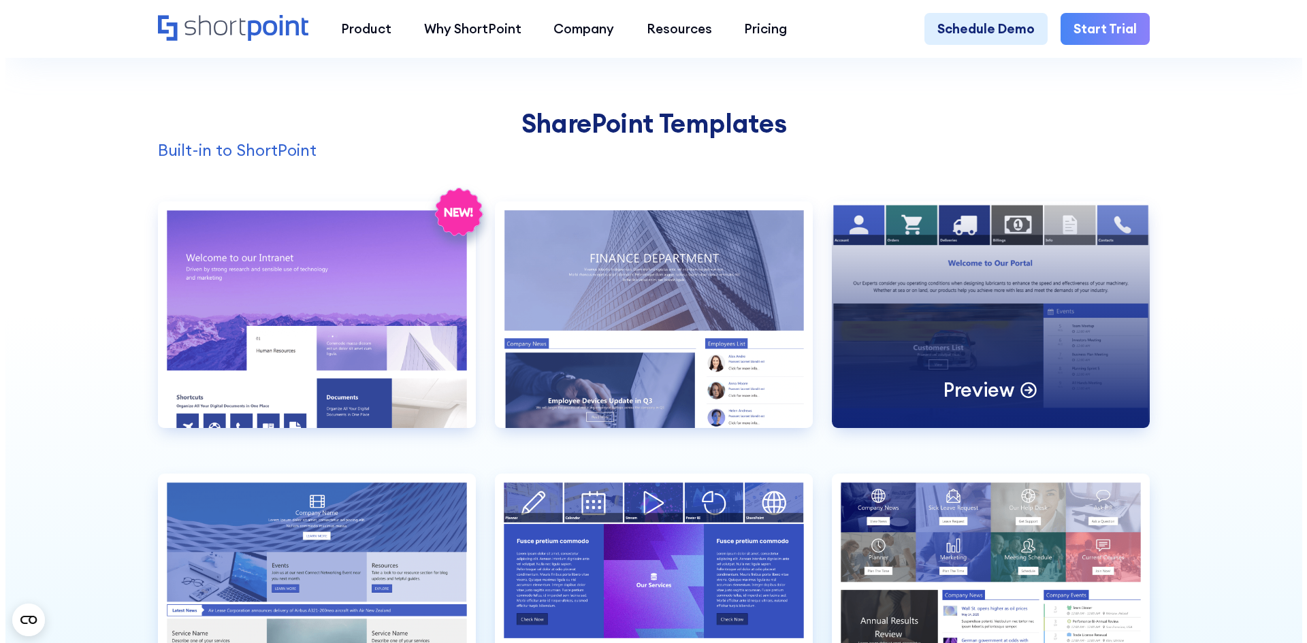
scroll to position [1343, 0]
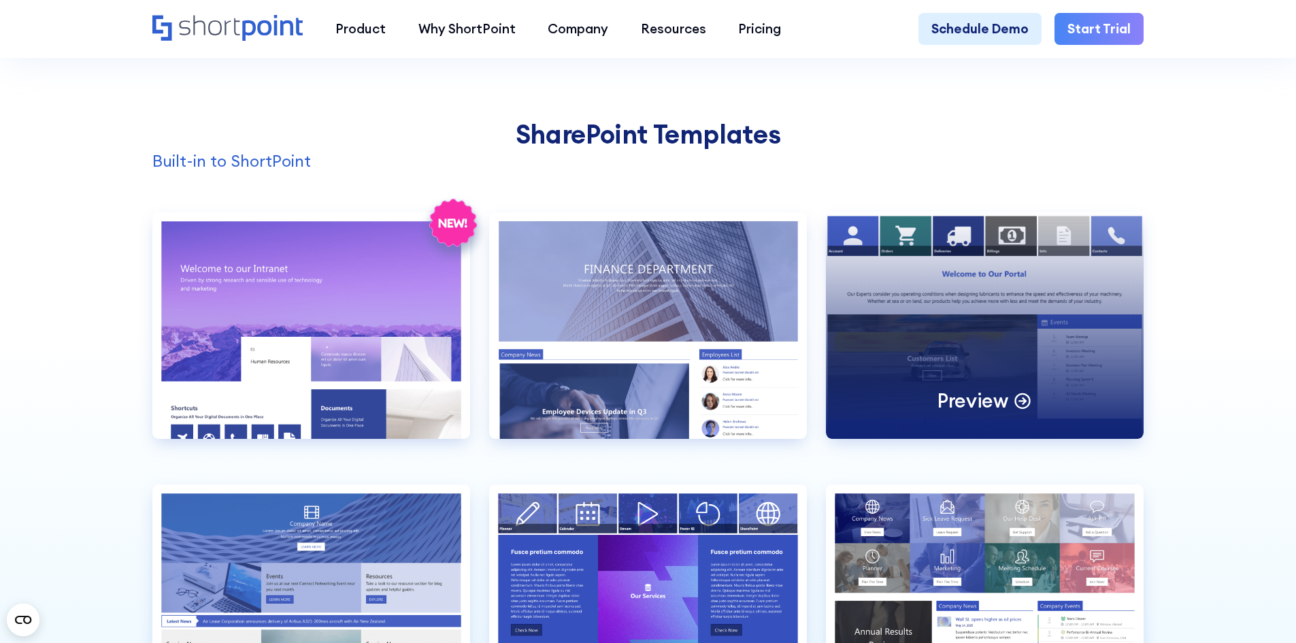
click at [990, 321] on div "Preview" at bounding box center [985, 325] width 318 height 227
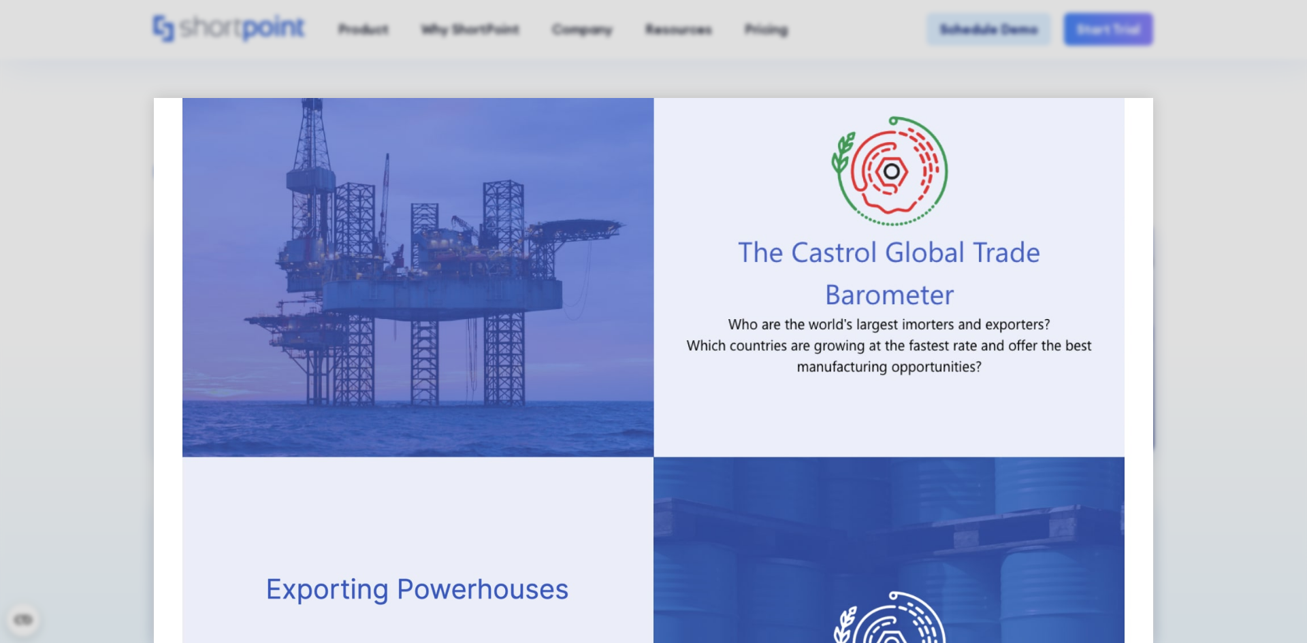
scroll to position [1281, 0]
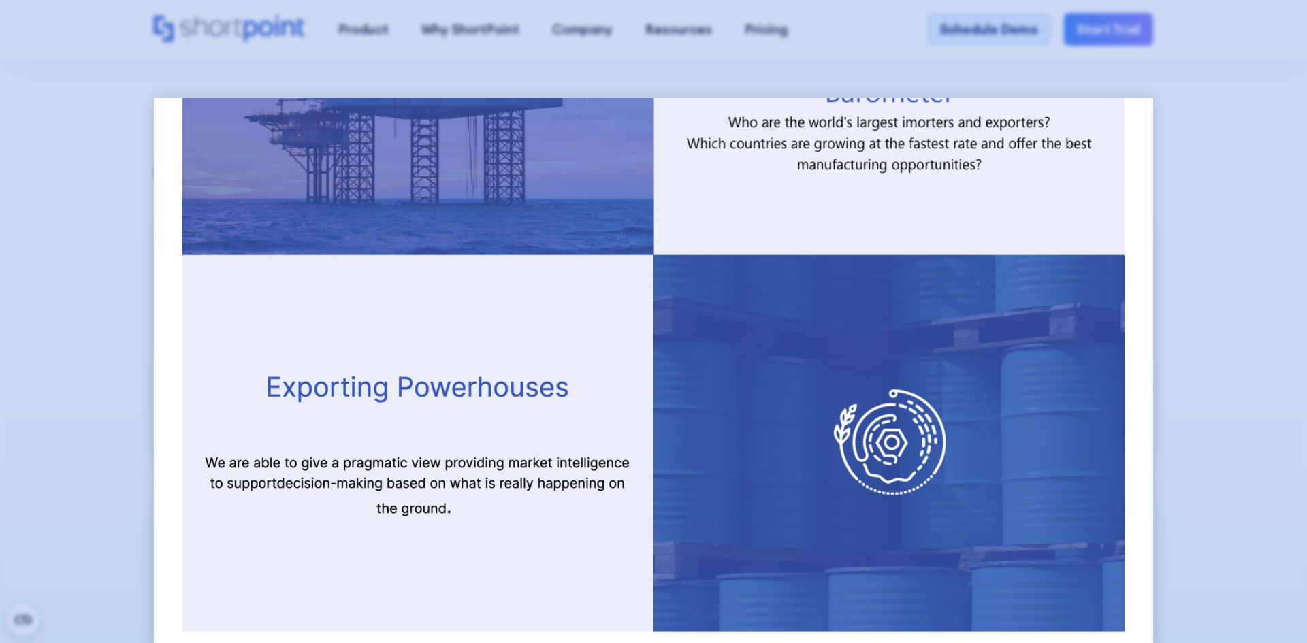
click at [1207, 306] on div at bounding box center [653, 321] width 1307 height 643
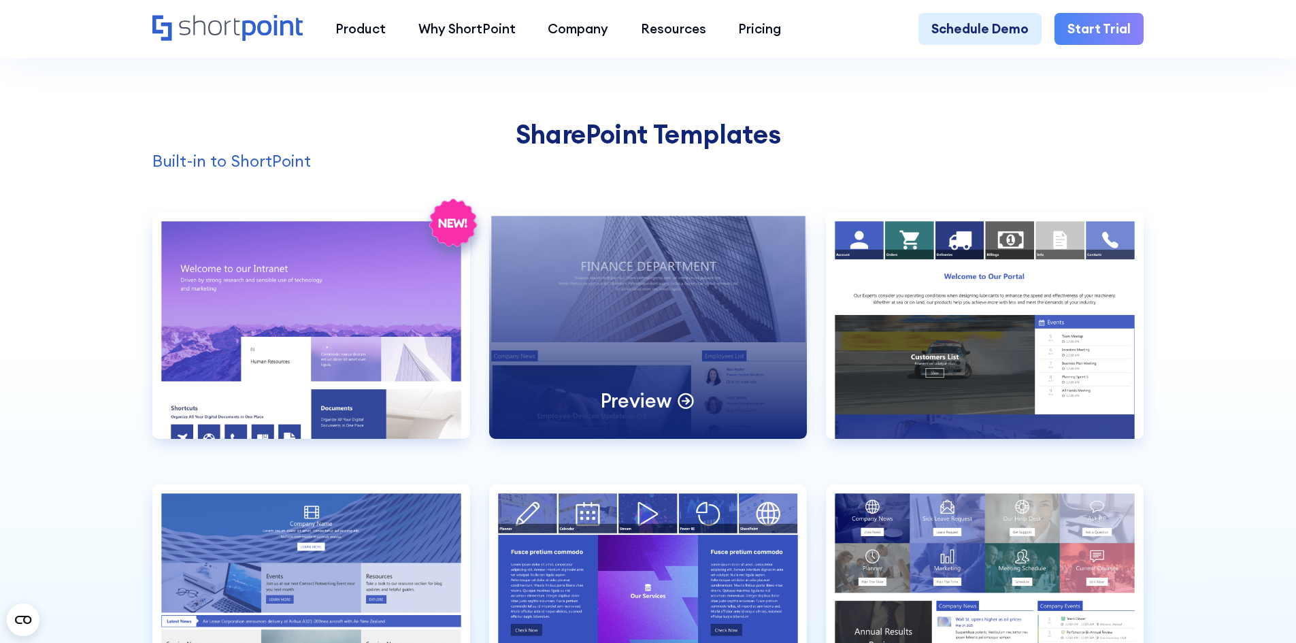
click at [729, 341] on div "Preview" at bounding box center [648, 325] width 318 height 227
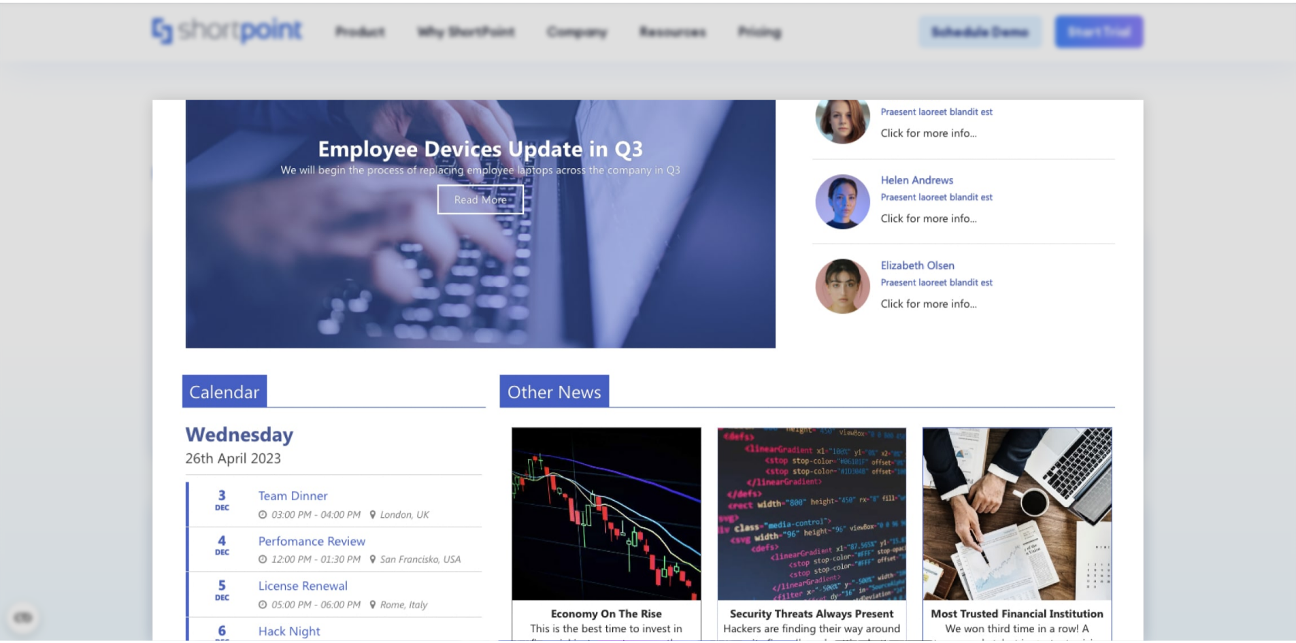
scroll to position [671, 0]
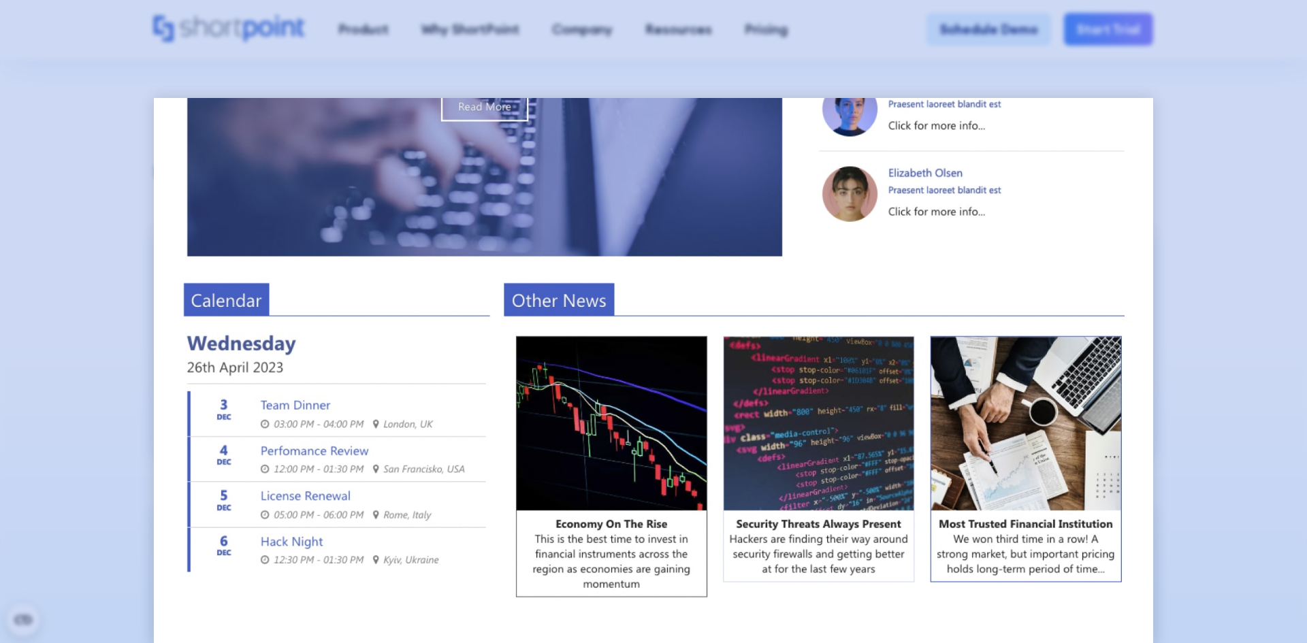
click at [1160, 311] on div at bounding box center [653, 321] width 1307 height 643
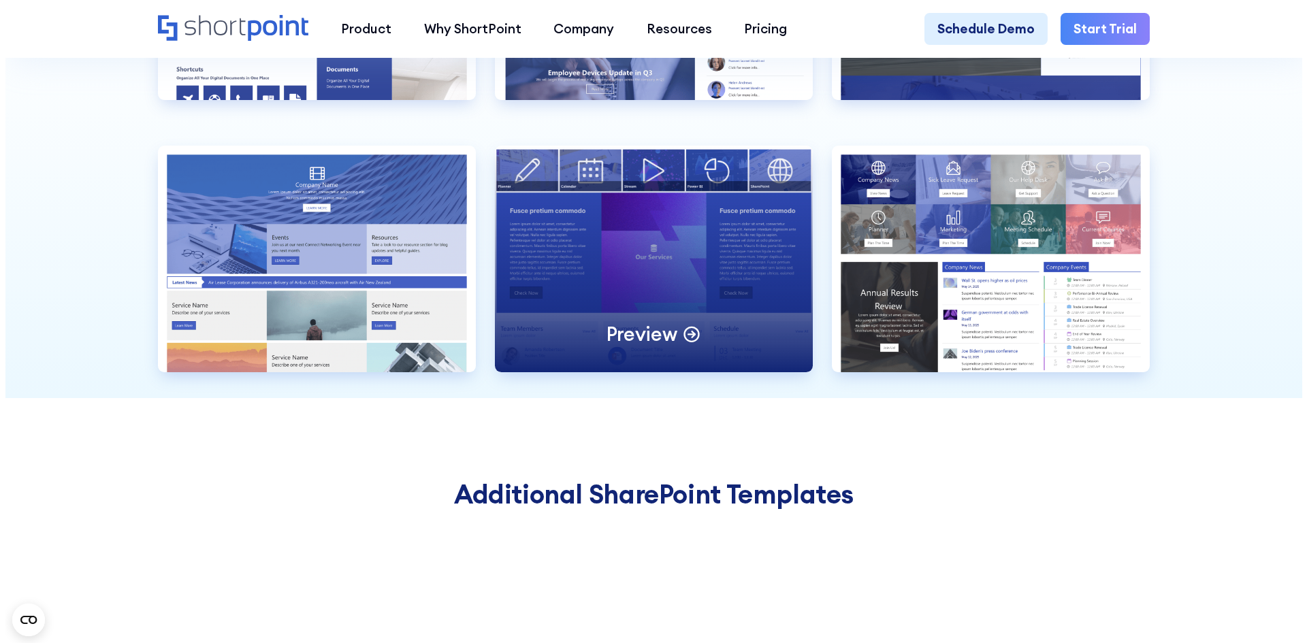
scroll to position [1684, 0]
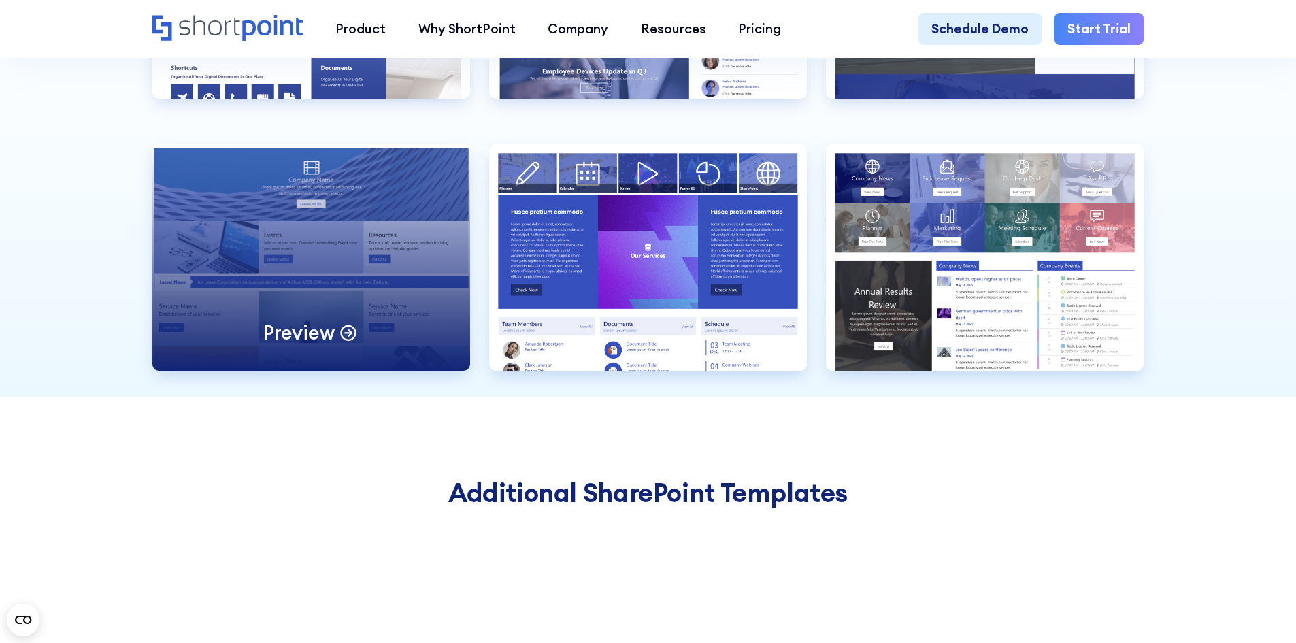
click at [315, 288] on div "Preview" at bounding box center [311, 257] width 318 height 227
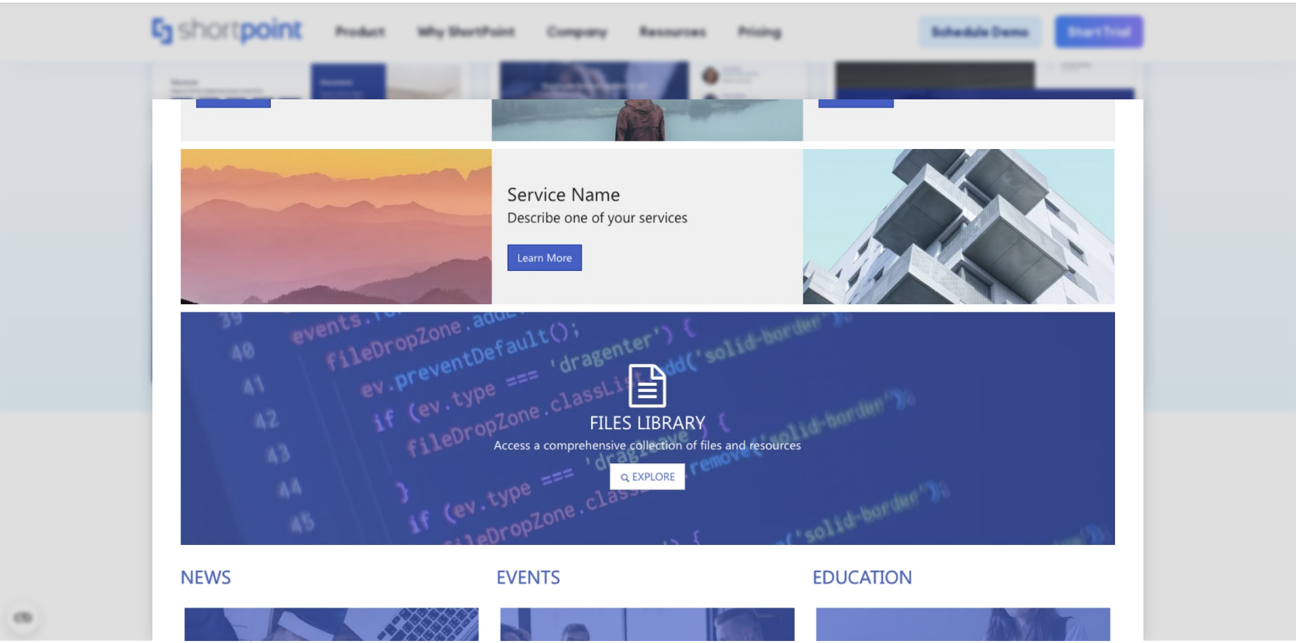
scroll to position [613, 0]
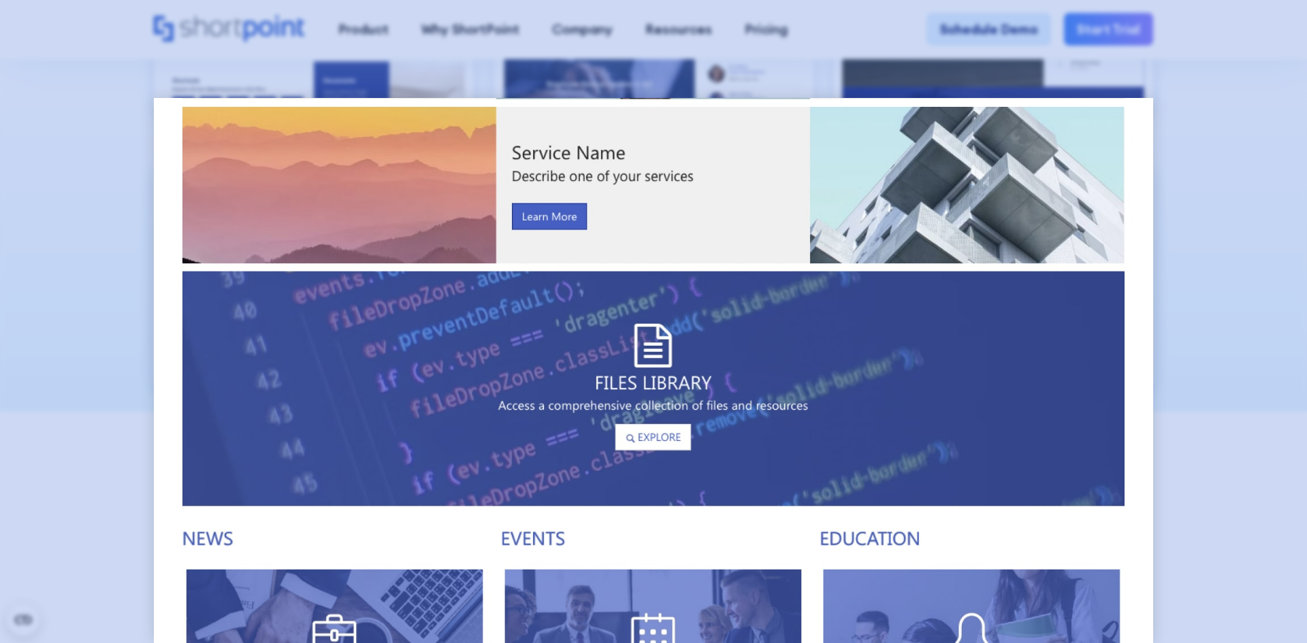
click at [1232, 415] on div at bounding box center [653, 321] width 1307 height 643
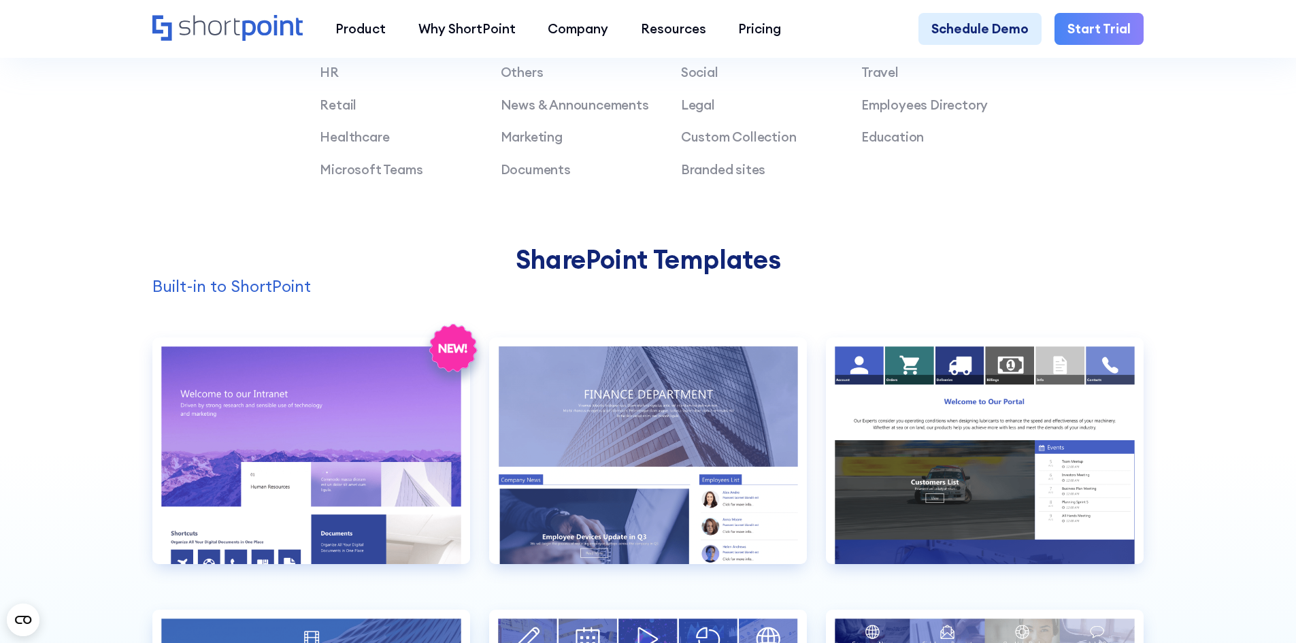
scroll to position [1139, 0]
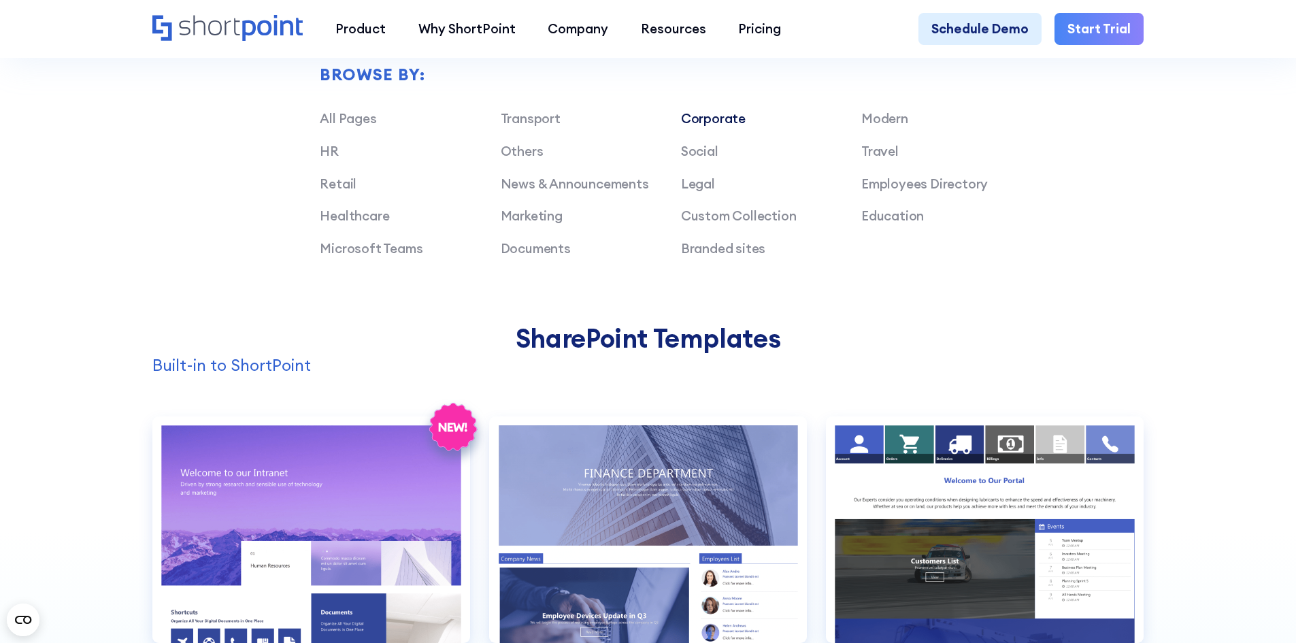
click at [736, 127] on link "Corporate" at bounding box center [713, 118] width 65 height 16
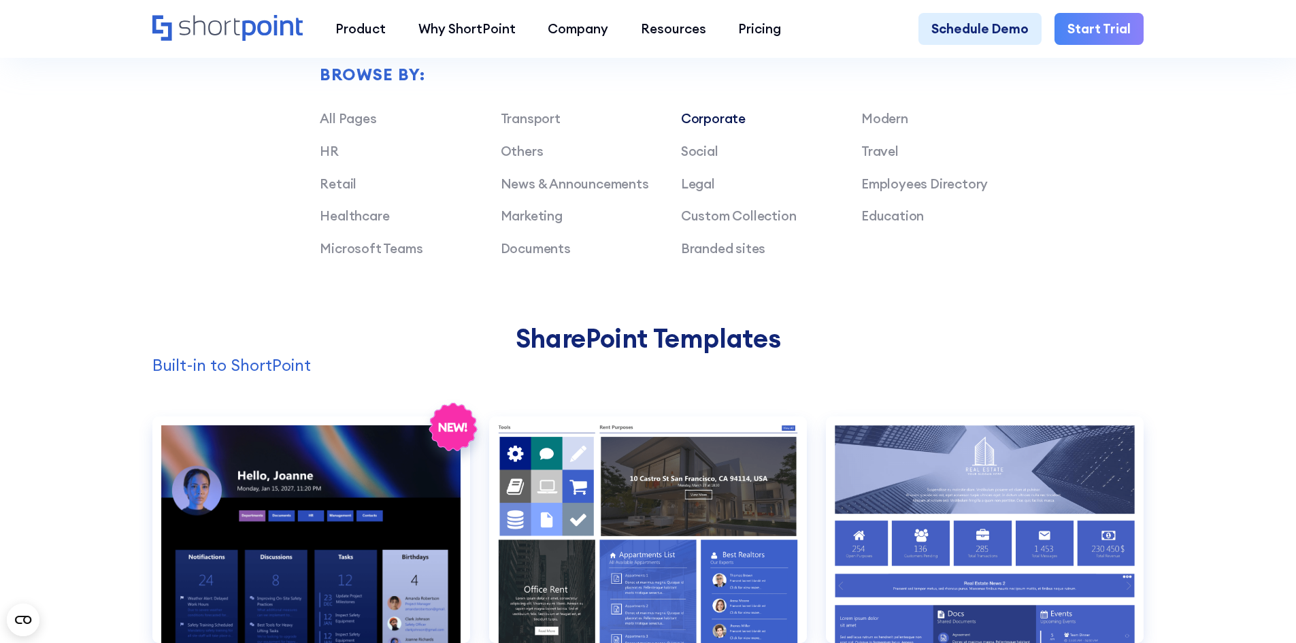
click at [702, 125] on link "Corporate" at bounding box center [713, 118] width 65 height 16
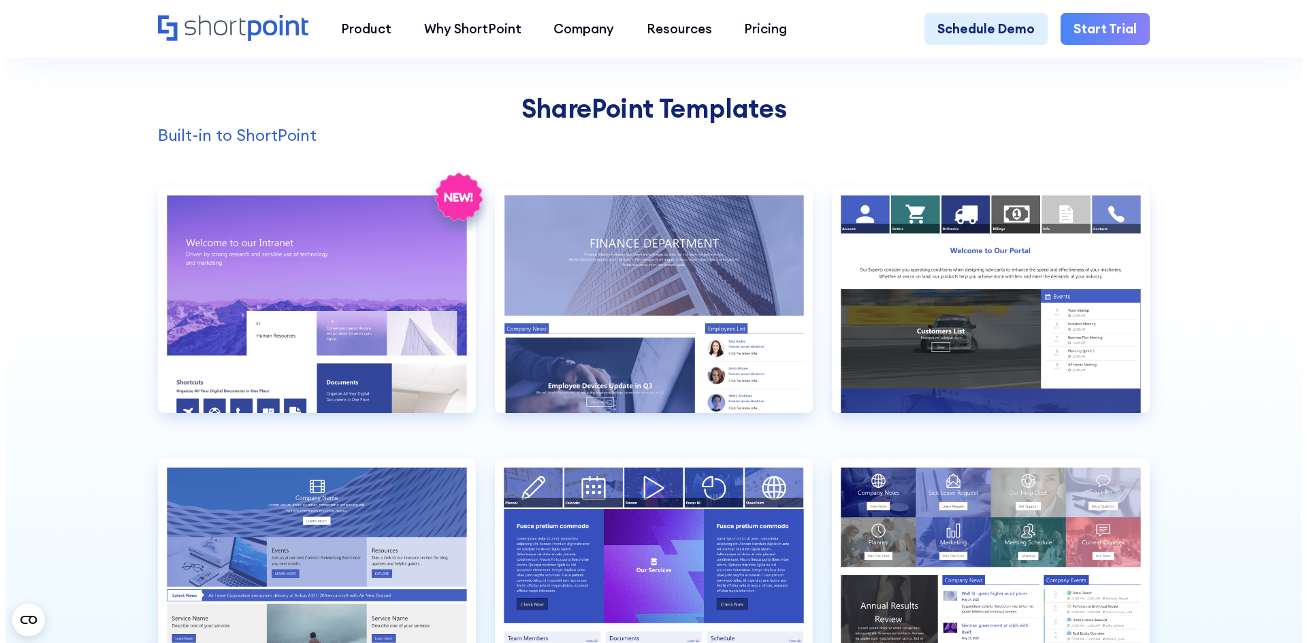
scroll to position [1411, 0]
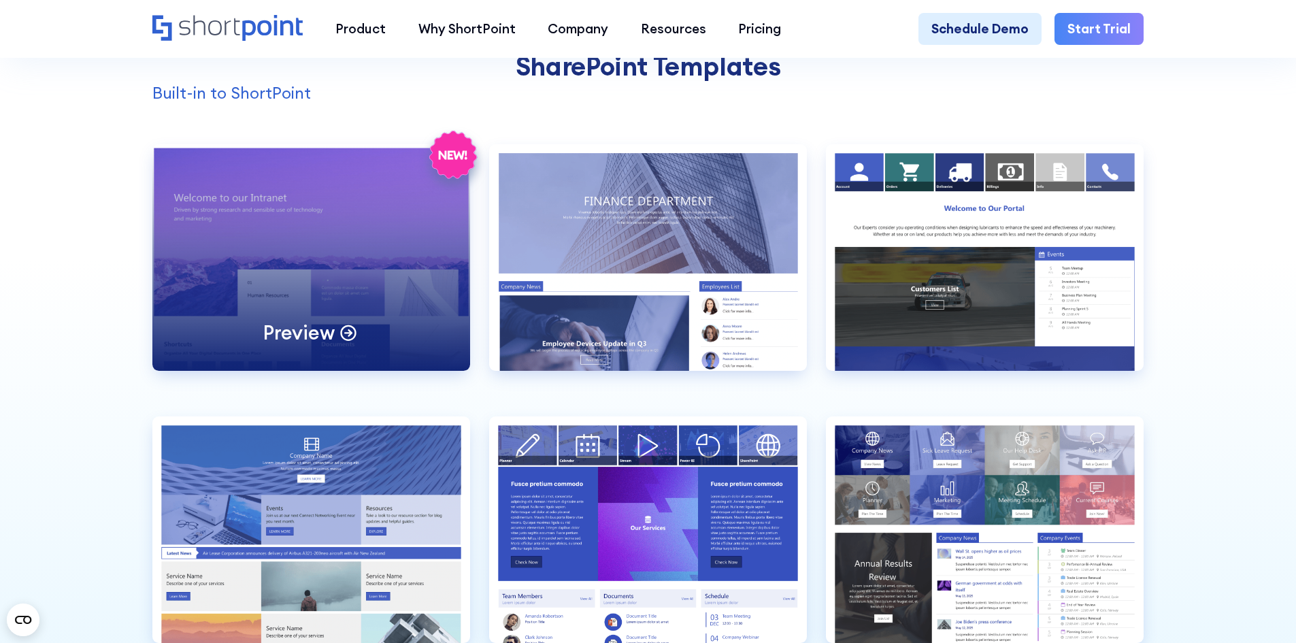
click at [321, 282] on div "Preview" at bounding box center [311, 257] width 318 height 227
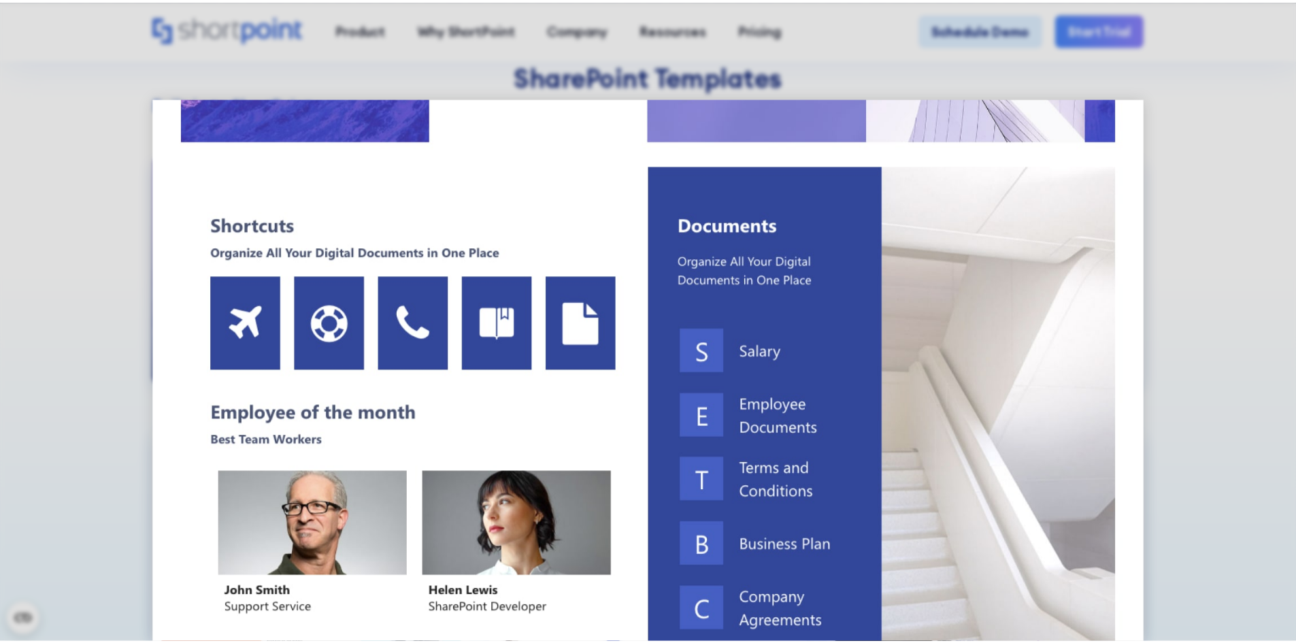
scroll to position [476, 0]
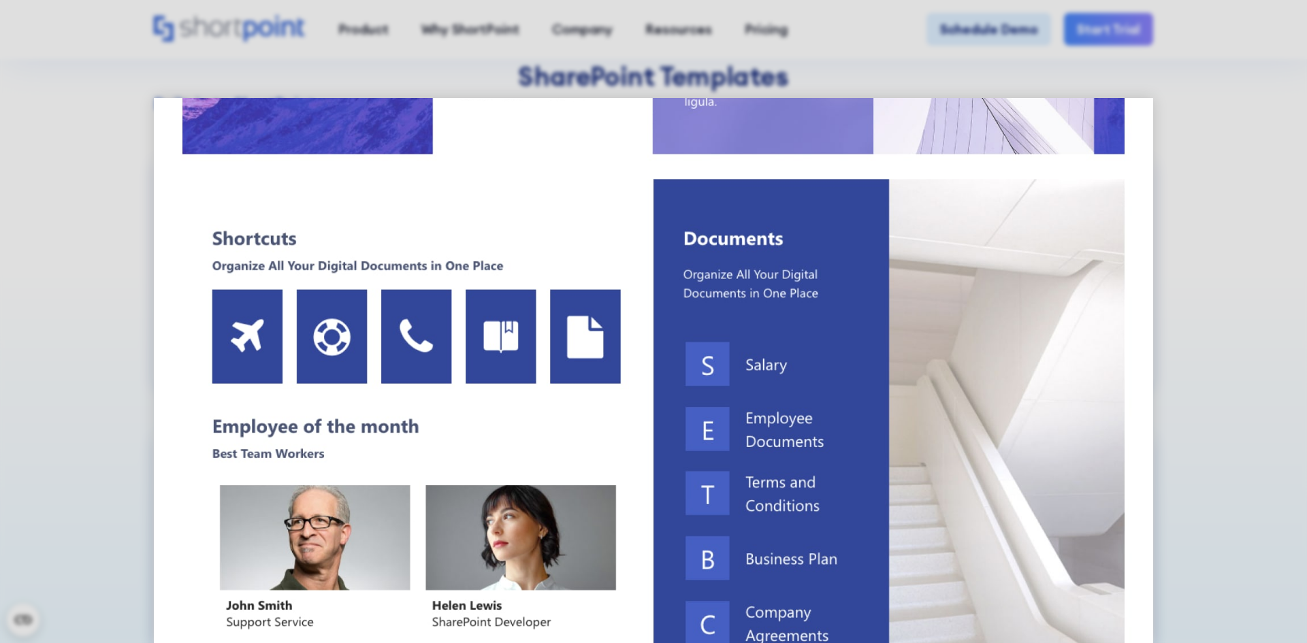
click at [437, 190] on img at bounding box center [654, 603] width 1000 height 1962
click at [1001, 429] on img at bounding box center [654, 603] width 1000 height 1962
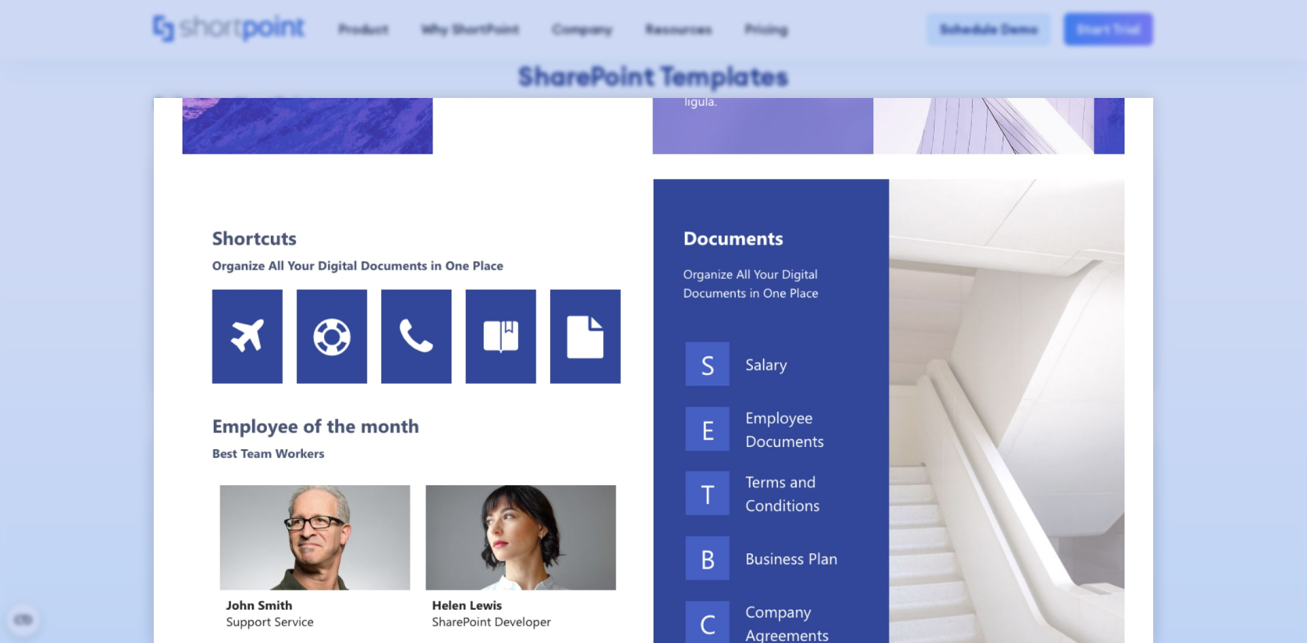
click at [1202, 308] on div at bounding box center [653, 321] width 1307 height 643
